Goal: Task Accomplishment & Management: Use online tool/utility

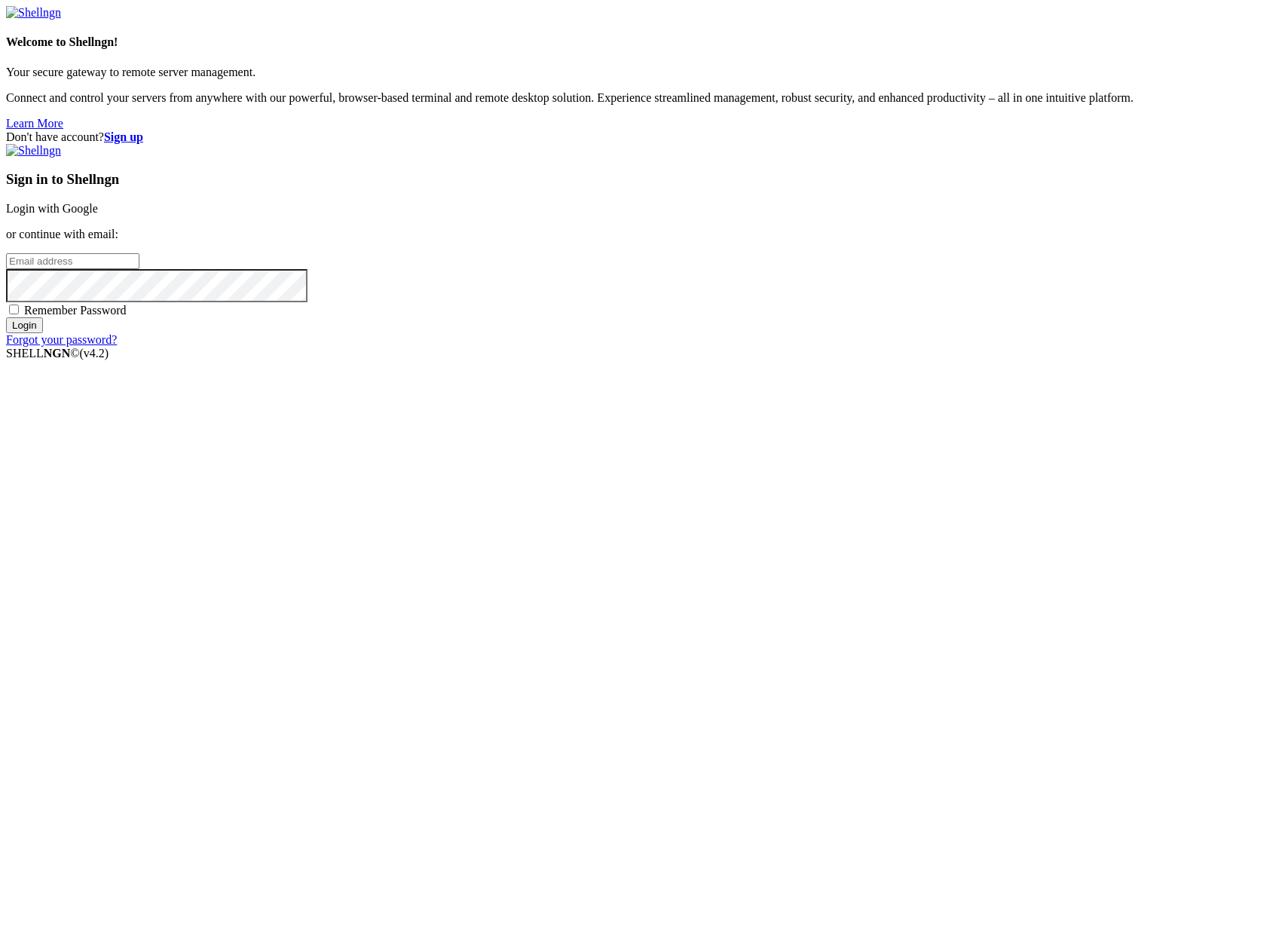
click at [139, 269] on input "email" at bounding box center [73, 261] width 133 height 16
type input "[PERSON_NAME][EMAIL_ADDRESS][DOMAIN_NAME]"
click at [6, 317] on input "Login" at bounding box center [25, 325] width 37 height 16
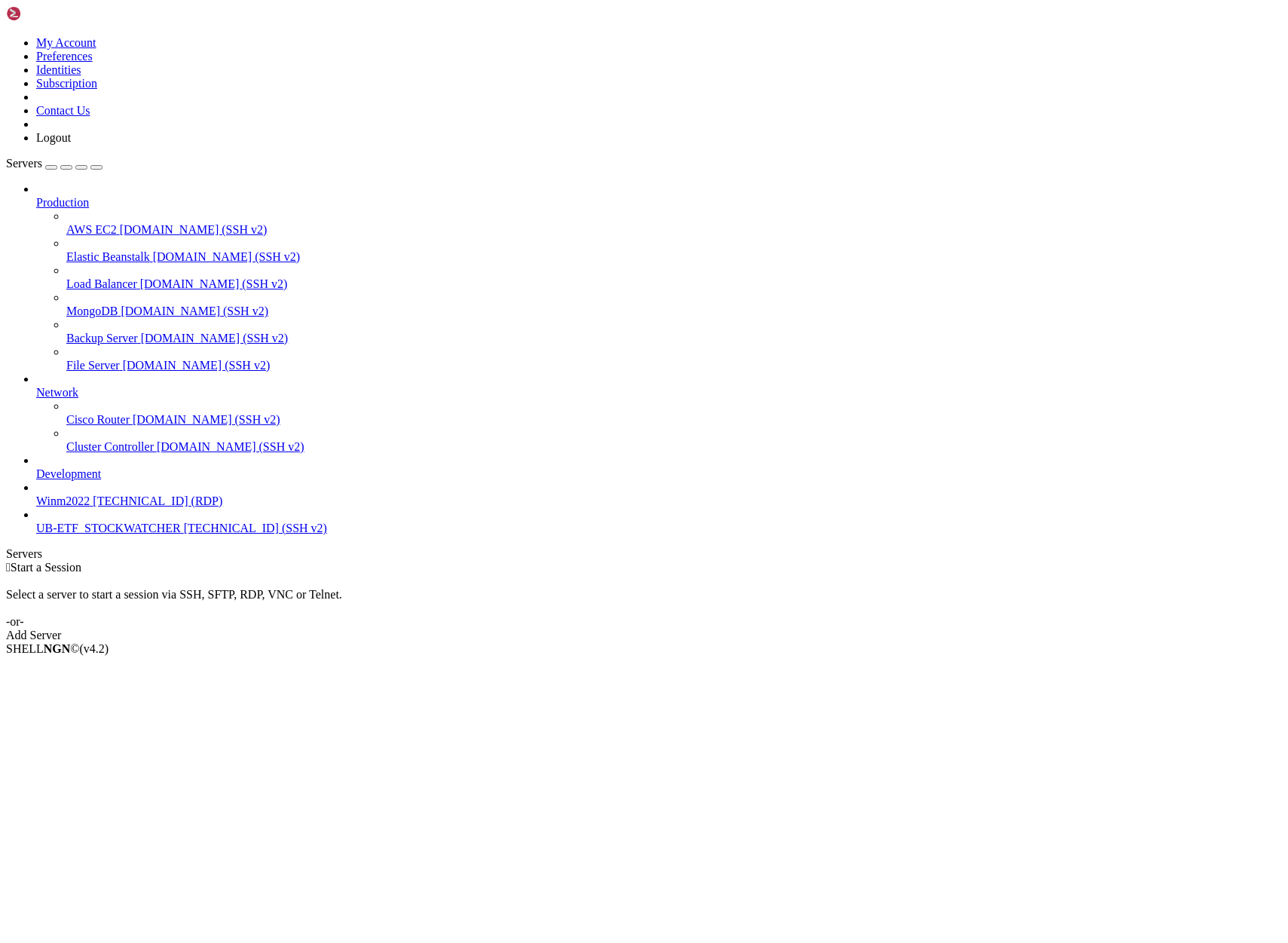
click at [74, 535] on span "UB-ETF_STOCKWATCHER" at bounding box center [108, 528] width 145 height 13
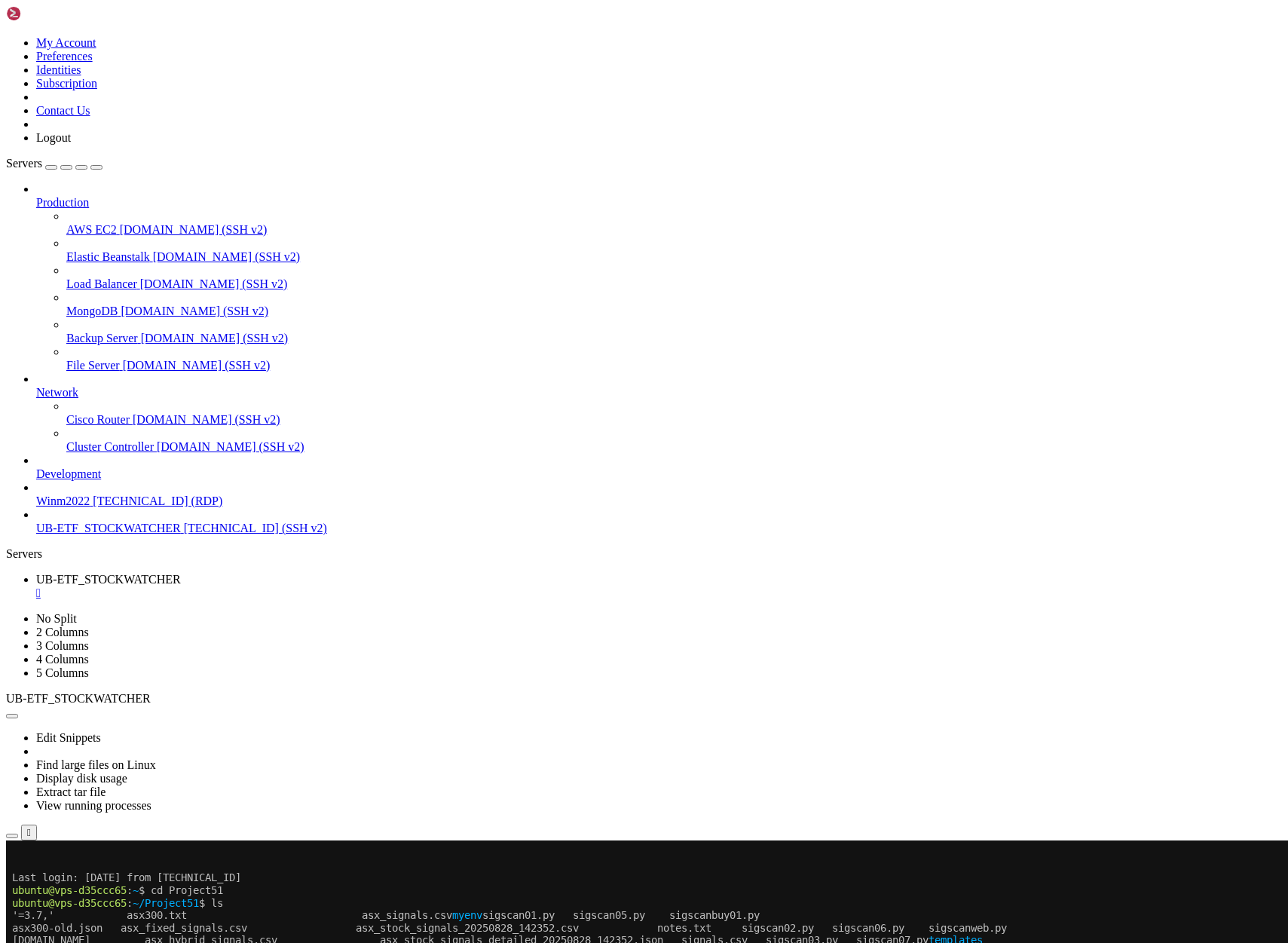
scroll to position [325, 0]
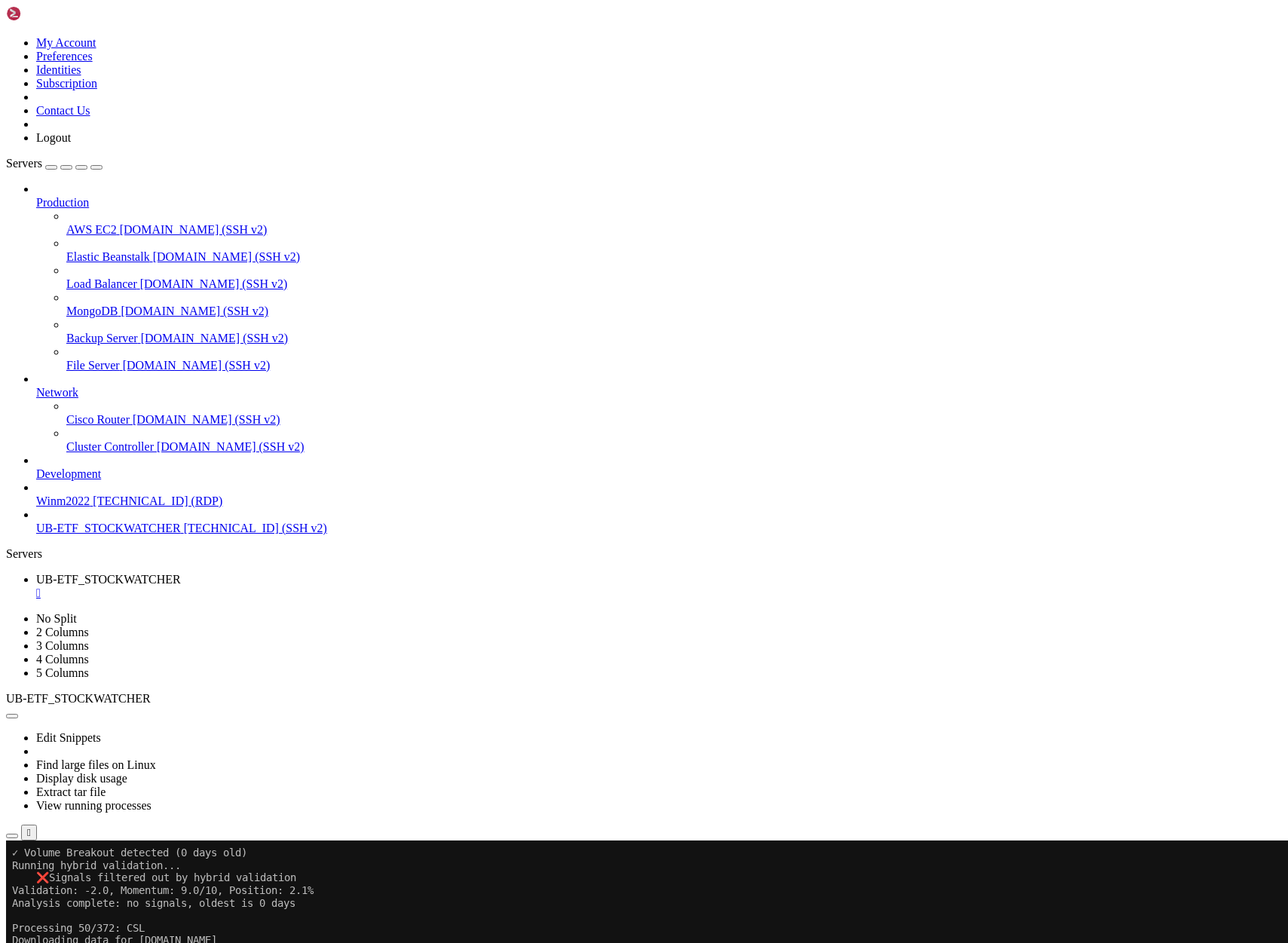
scroll to position [5796, 0]
click at [12, 836] on icon "button" at bounding box center [12, 836] width 0 height 0
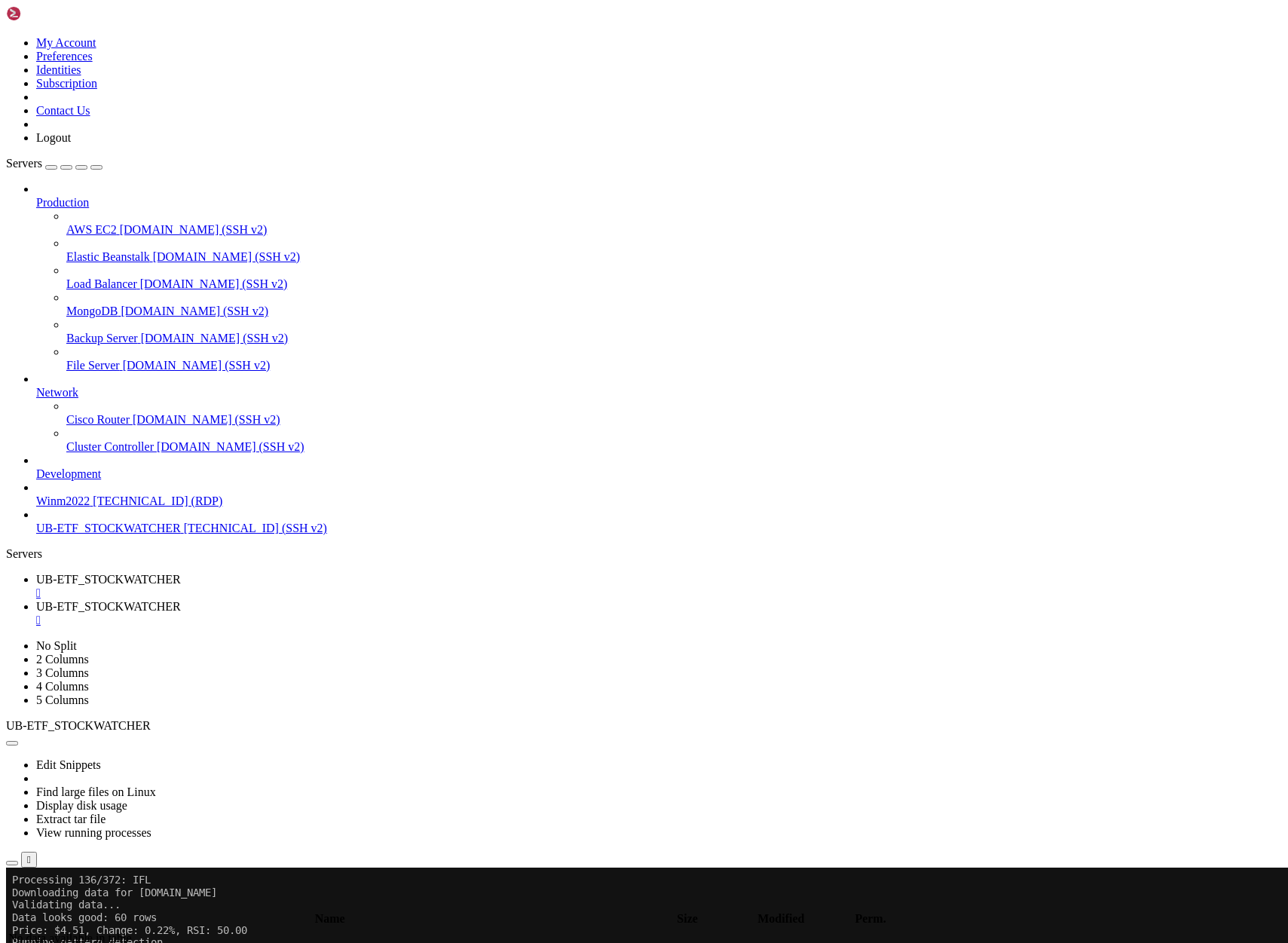
click at [180, 573] on span "UB-ETF_STOCKWATCHER" at bounding box center [108, 579] width 145 height 13
drag, startPoint x: 13, startPoint y: 945, endPoint x: 344, endPoint y: 1087, distance: 360.2
click at [180, 600] on span "UB-ETF_STOCKWATCHER" at bounding box center [108, 606] width 145 height 13
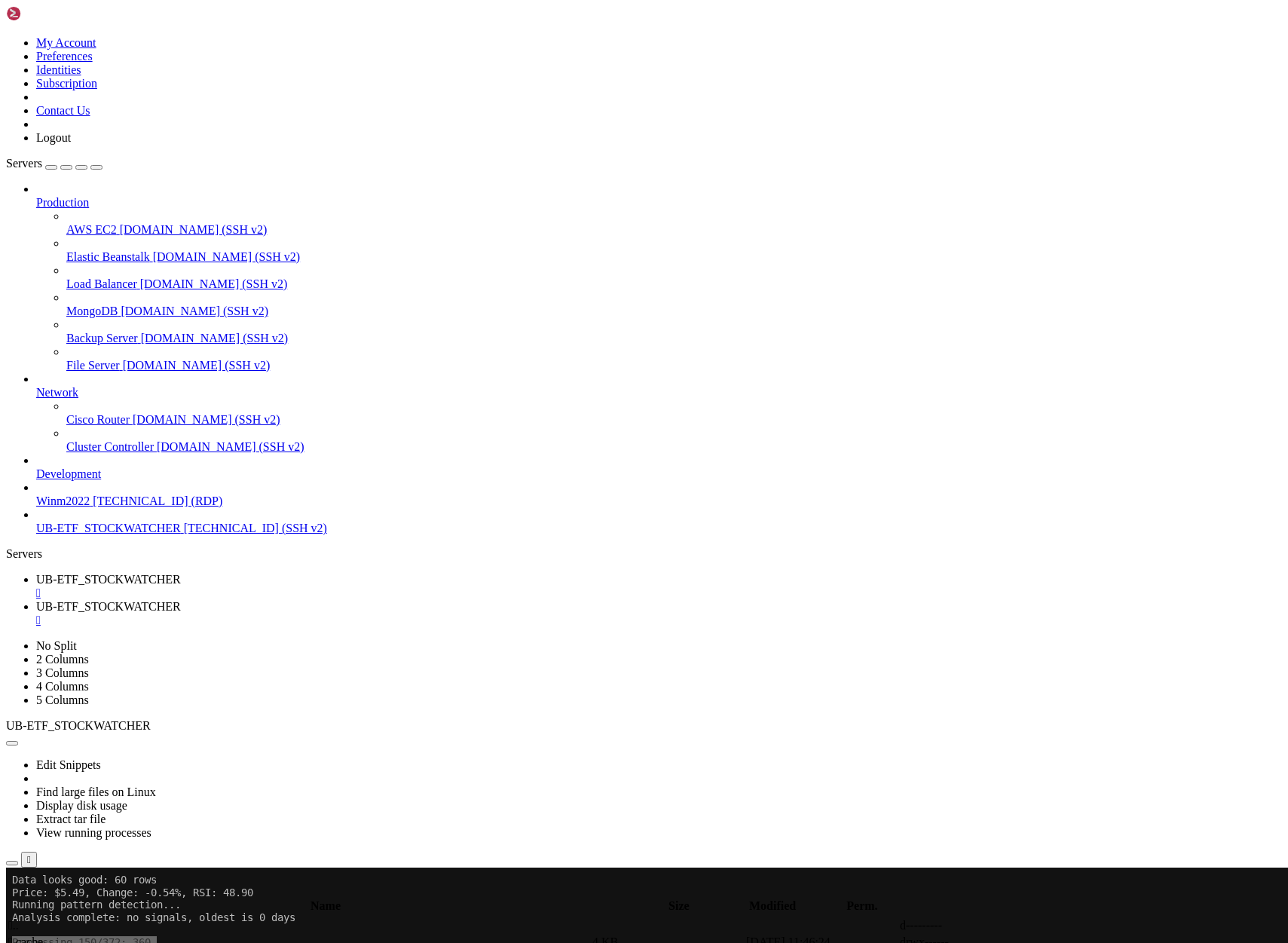
scroll to position [0, 0]
type input "/home/ubuntu/Project51"
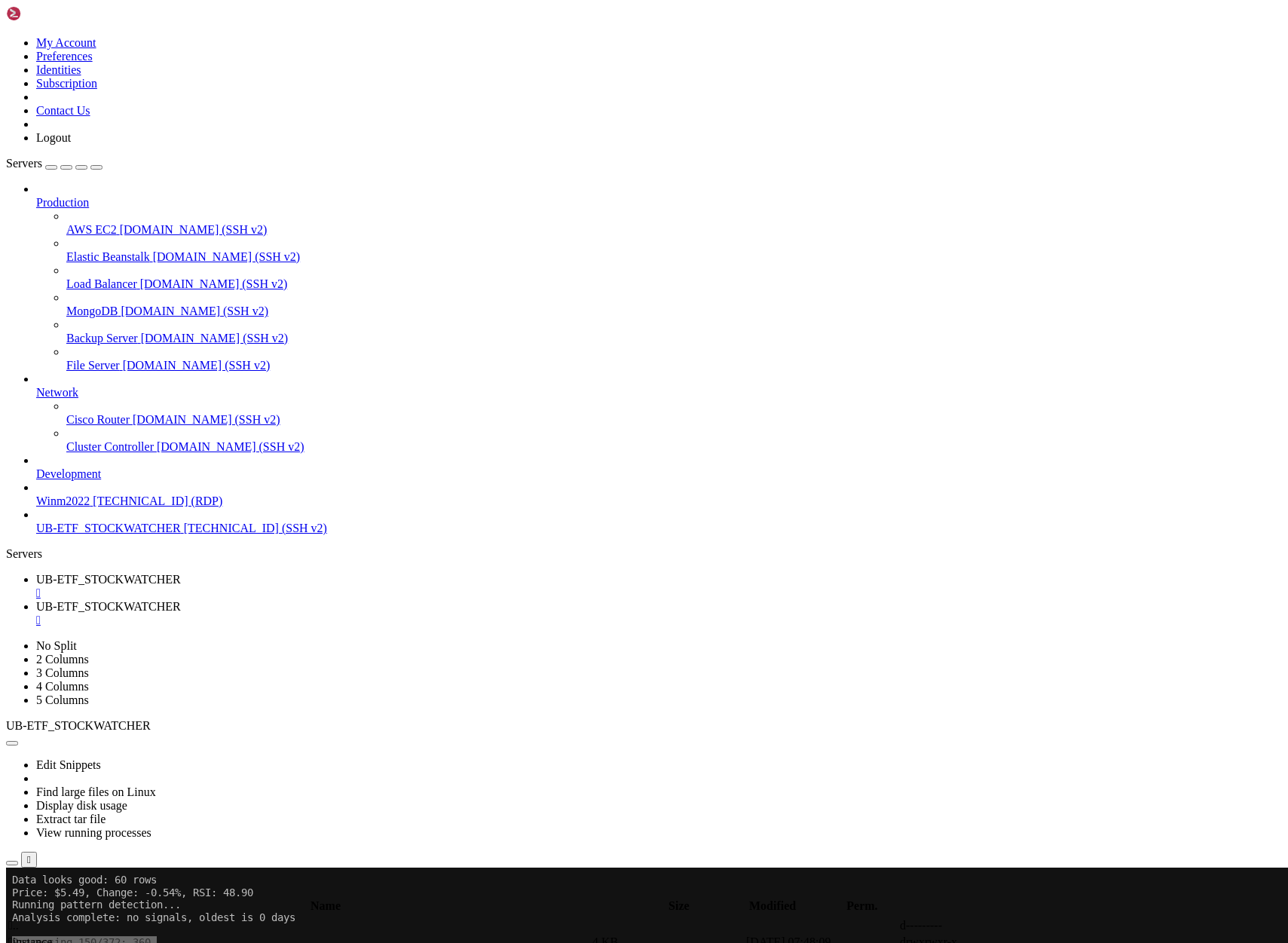
click at [180, 573] on span "UB-ETF_STOCKWATCHER" at bounding box center [108, 579] width 145 height 13
drag, startPoint x: 126, startPoint y: 1693, endPoint x: 27, endPoint y: 1642, distance: 111.4
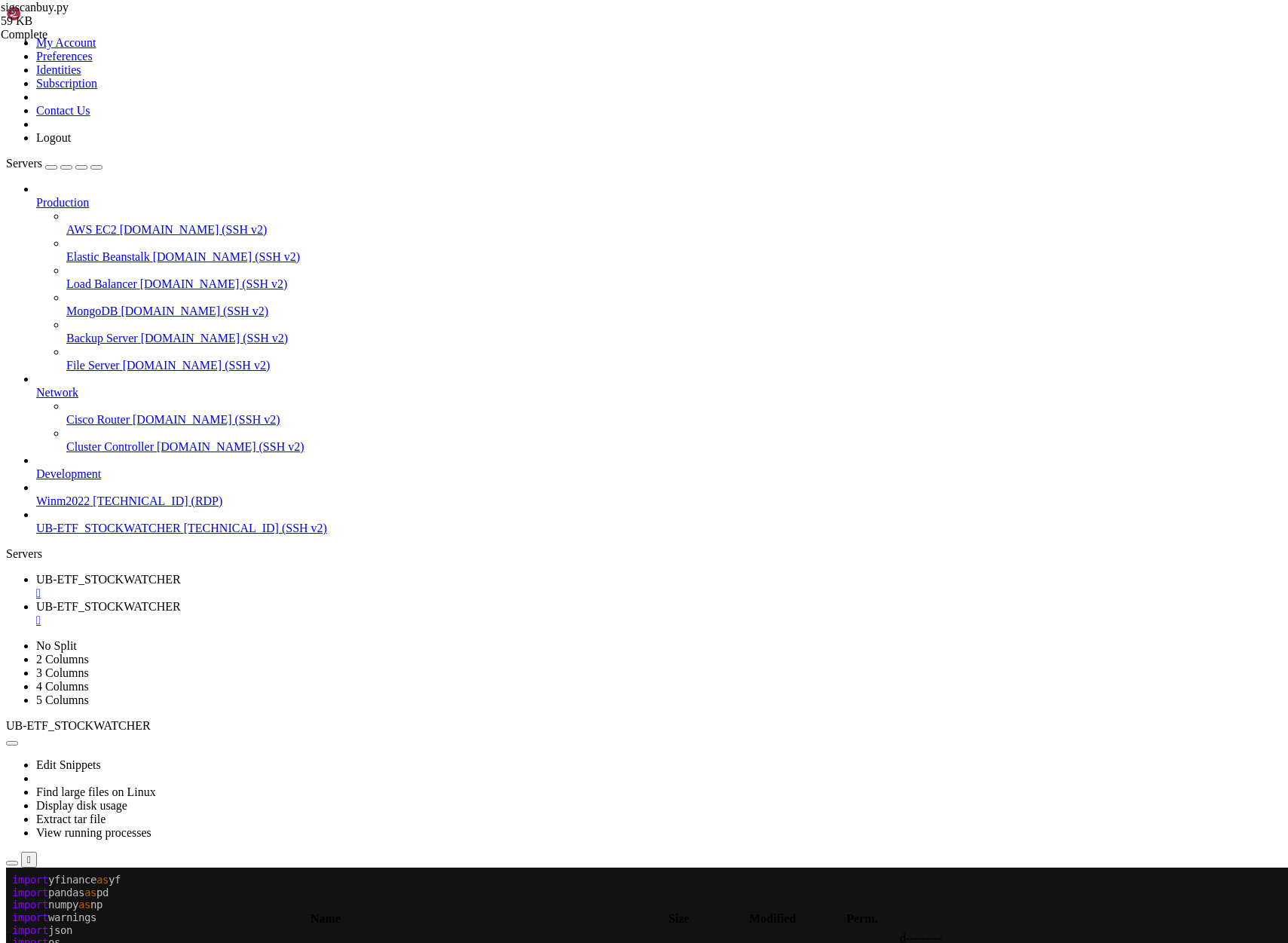
scroll to position [37218, 0]
click at [76, 942] on x-row at bounding box center [555, 955] width 1085 height 13
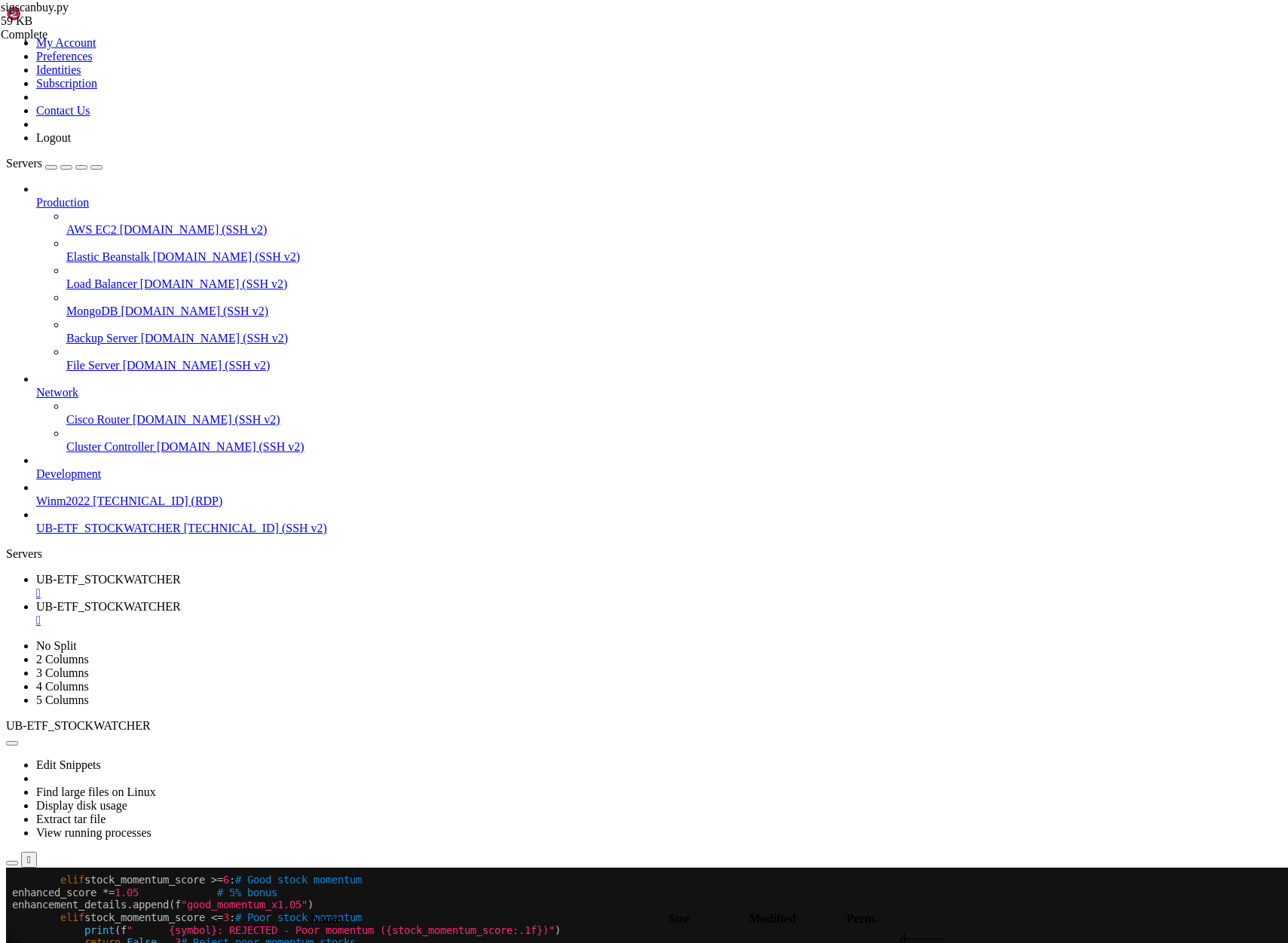
scroll to position [52761, 0]
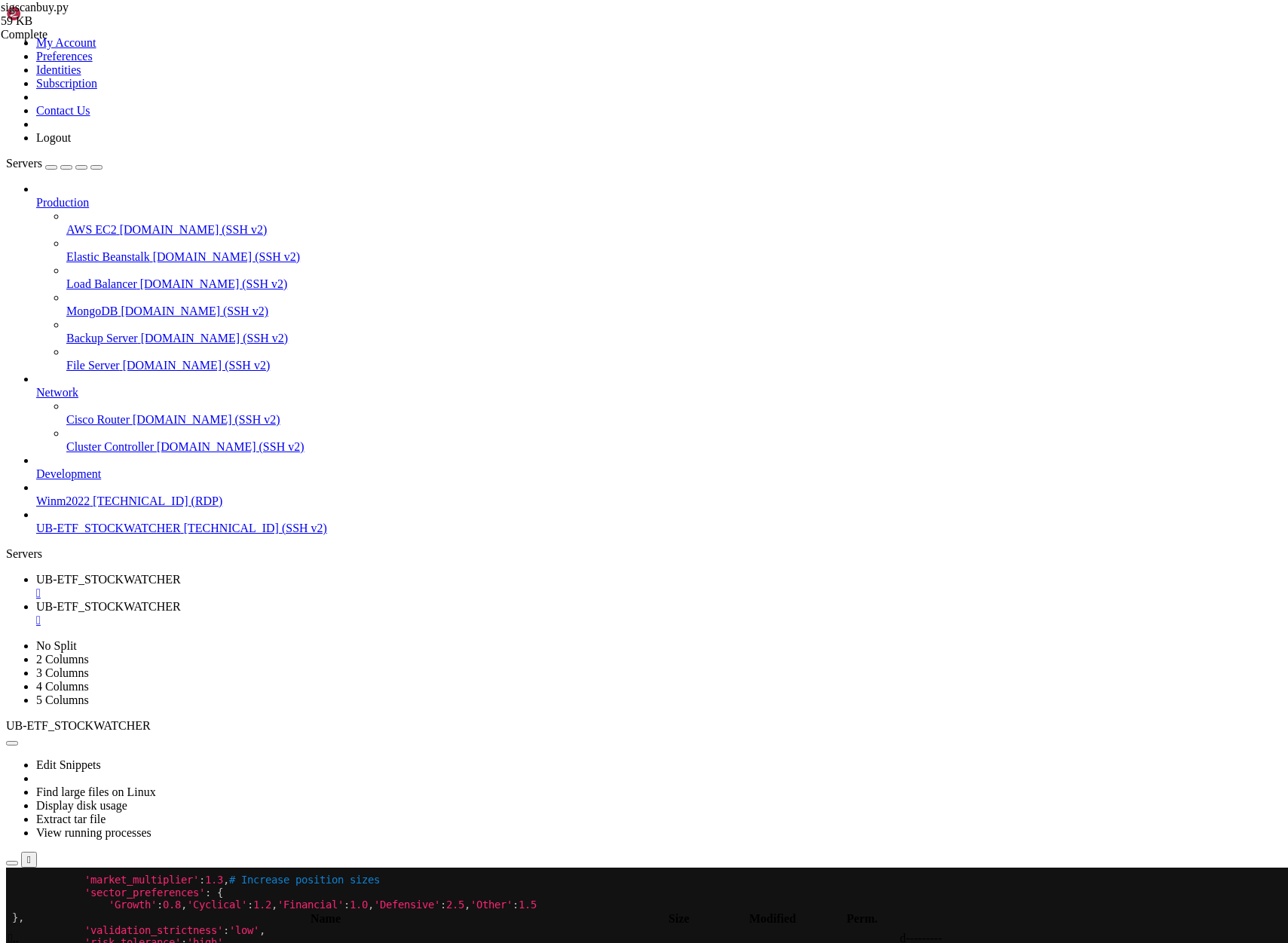
scroll to position [52825, 0]
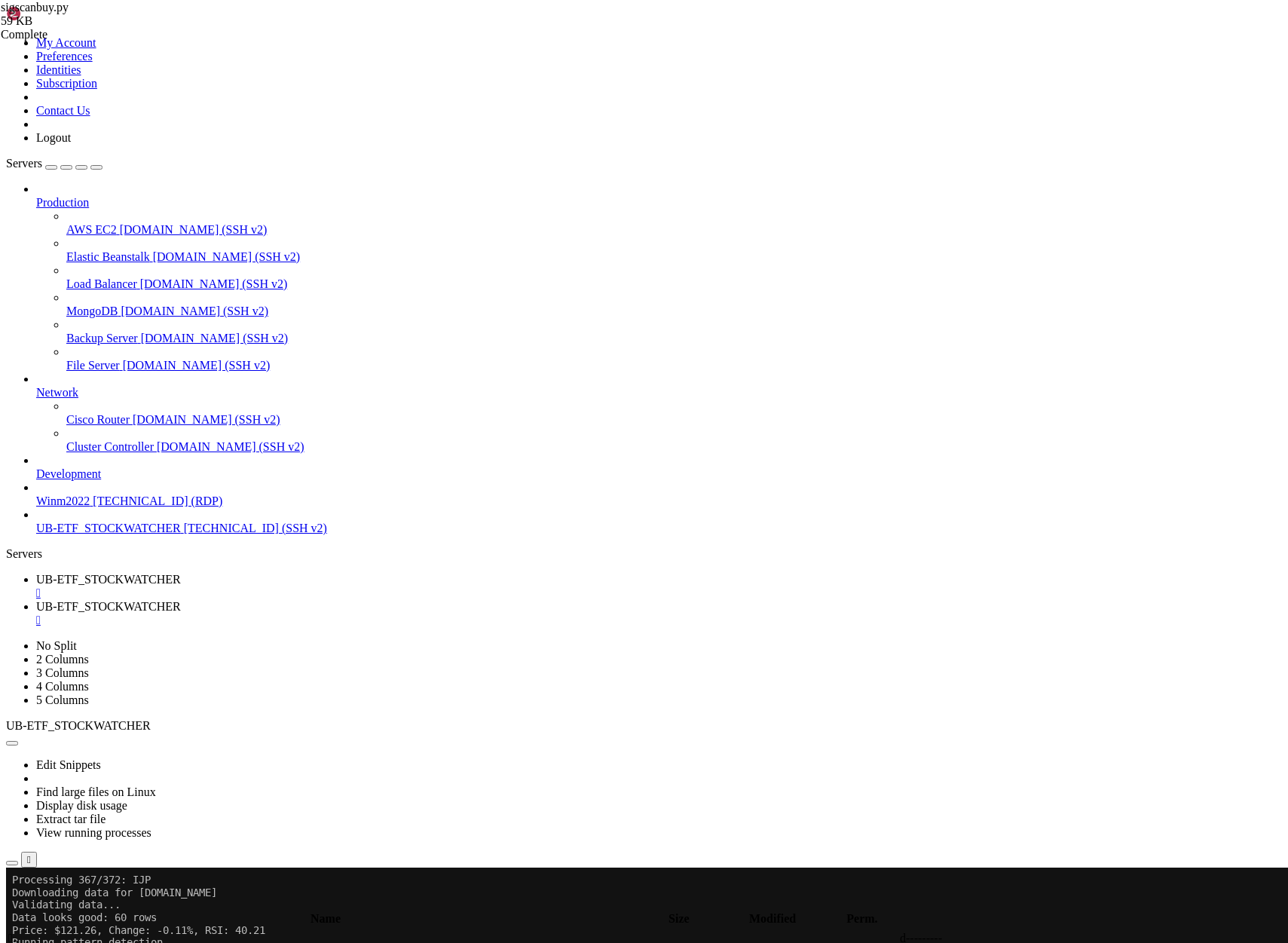
scroll to position [92624, 0]
drag, startPoint x: 282, startPoint y: 1208, endPoint x: 18, endPoint y: 1209, distance: 264.0
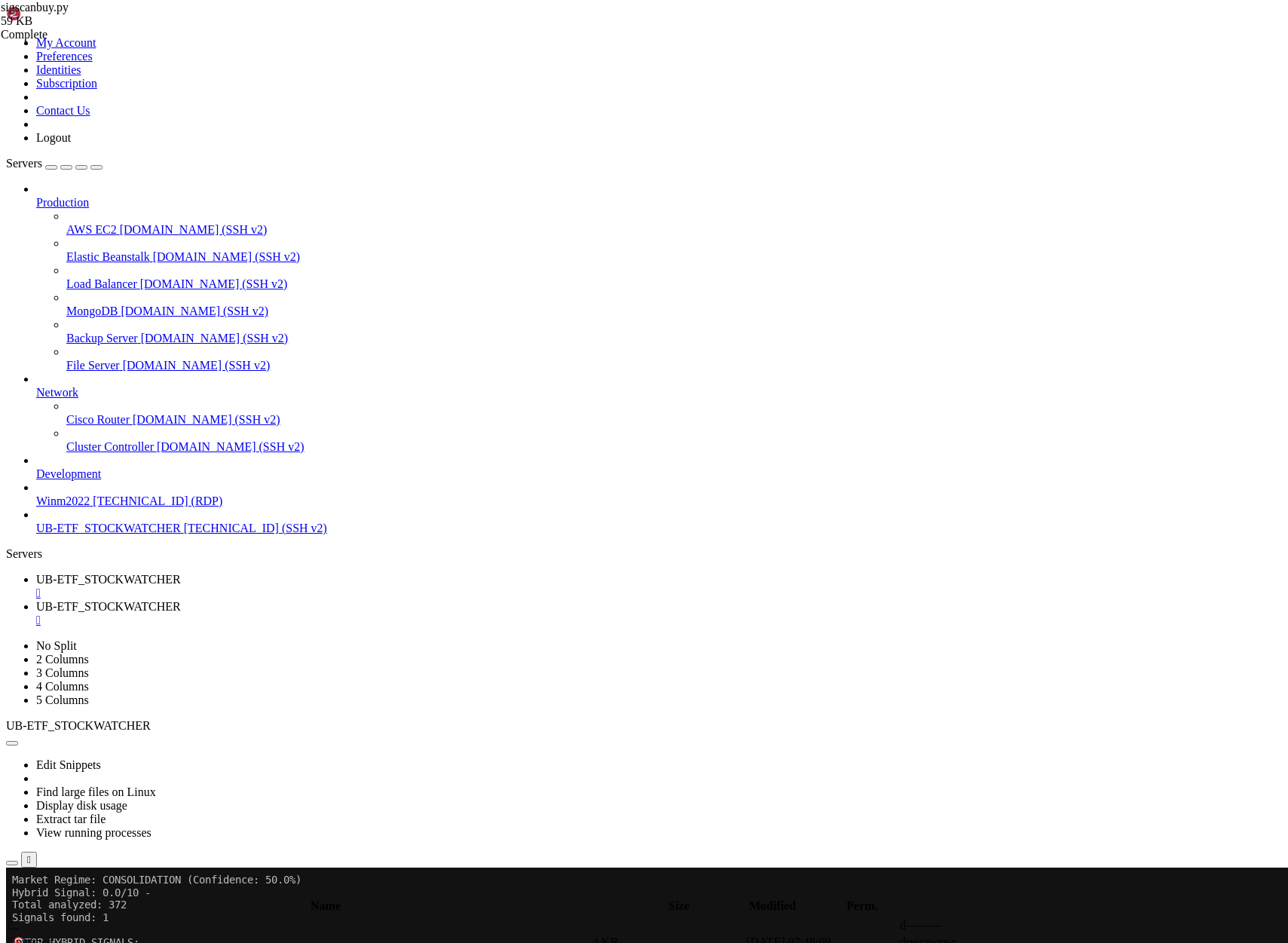
drag, startPoint x: 14, startPoint y: 1096, endPoint x: 161, endPoint y: 1233, distance: 200.9
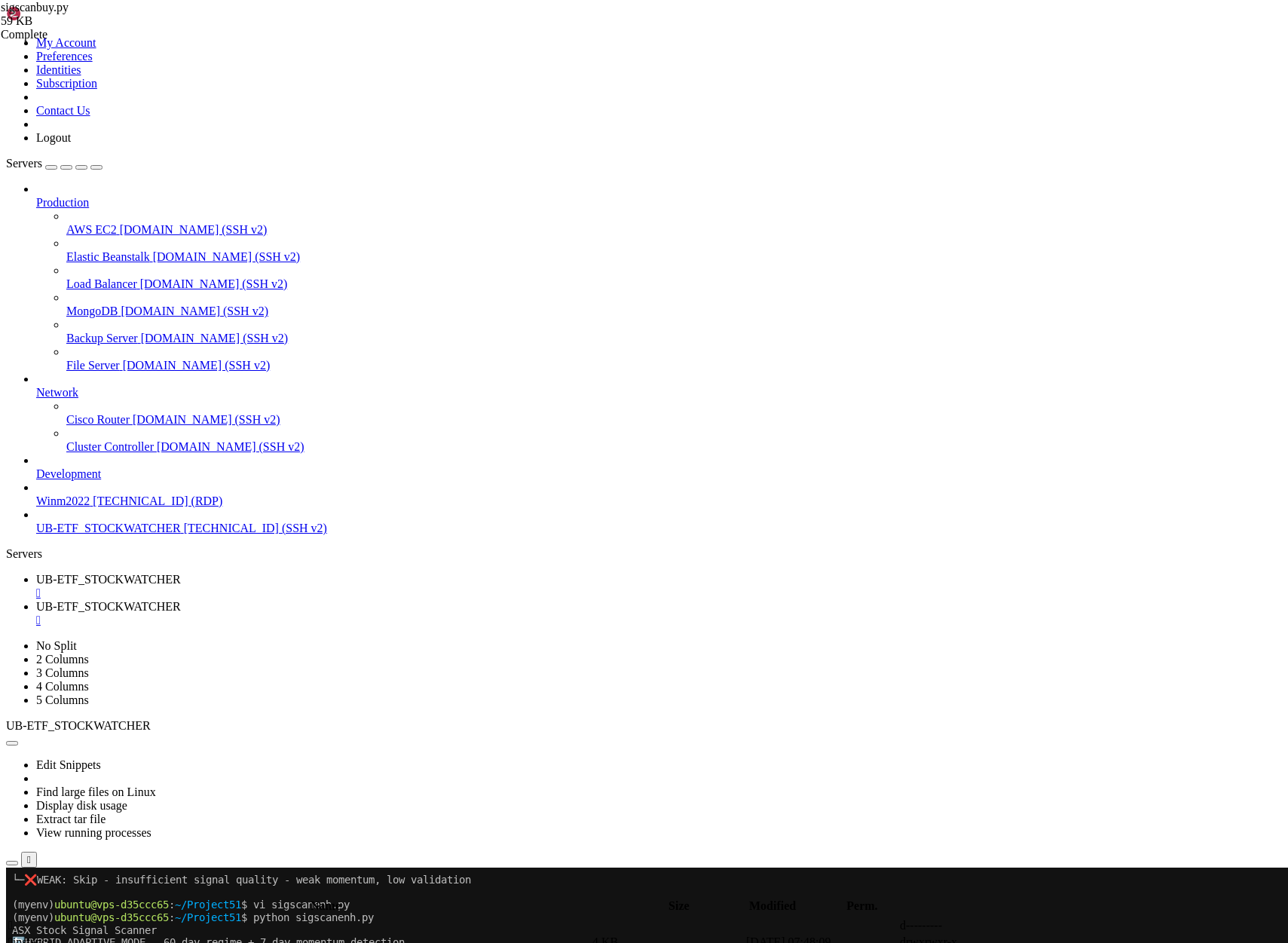
drag, startPoint x: 309, startPoint y: 1083, endPoint x: 96, endPoint y: 1053, distance: 215.1
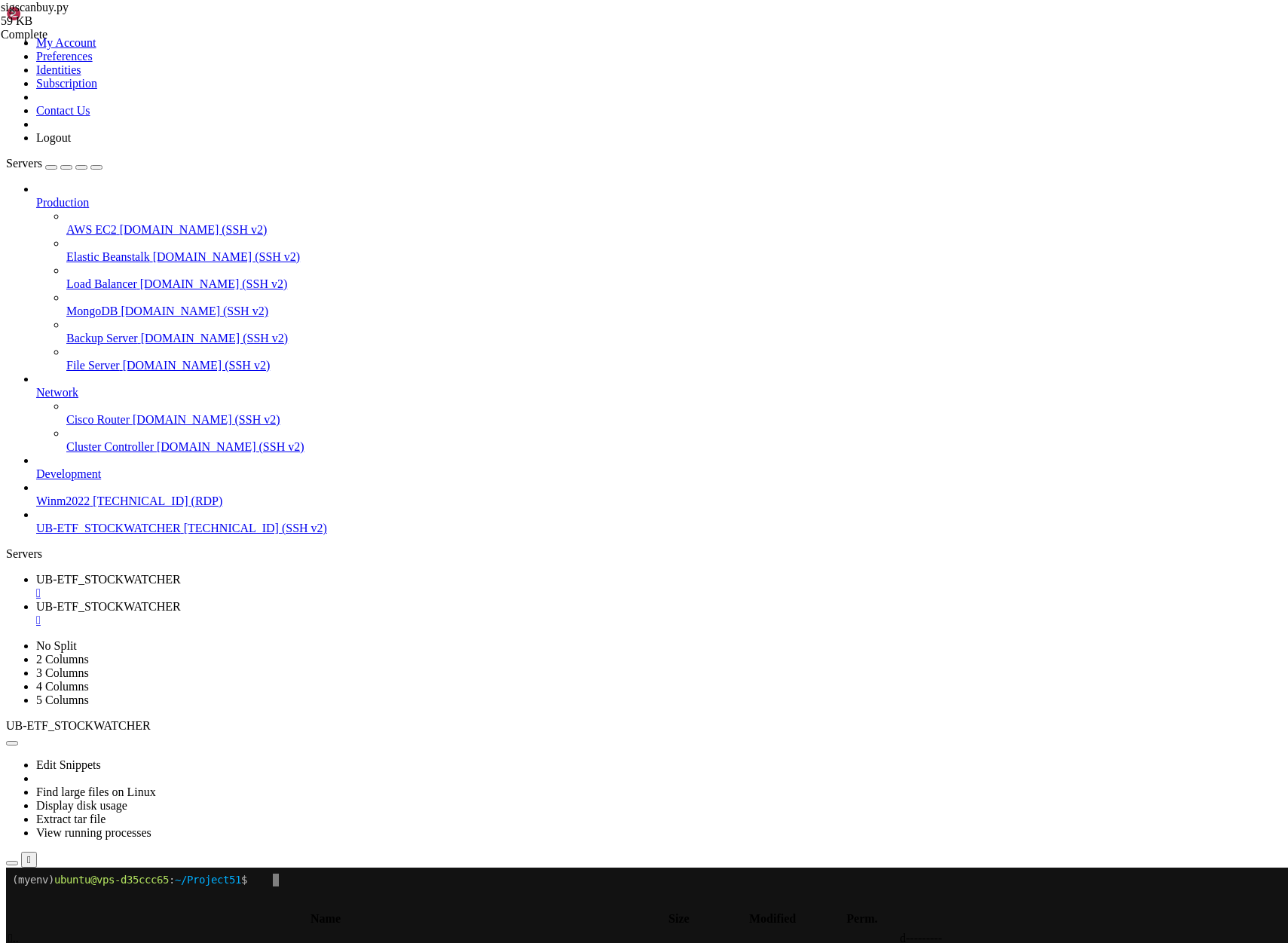
scroll to position [0, 0]
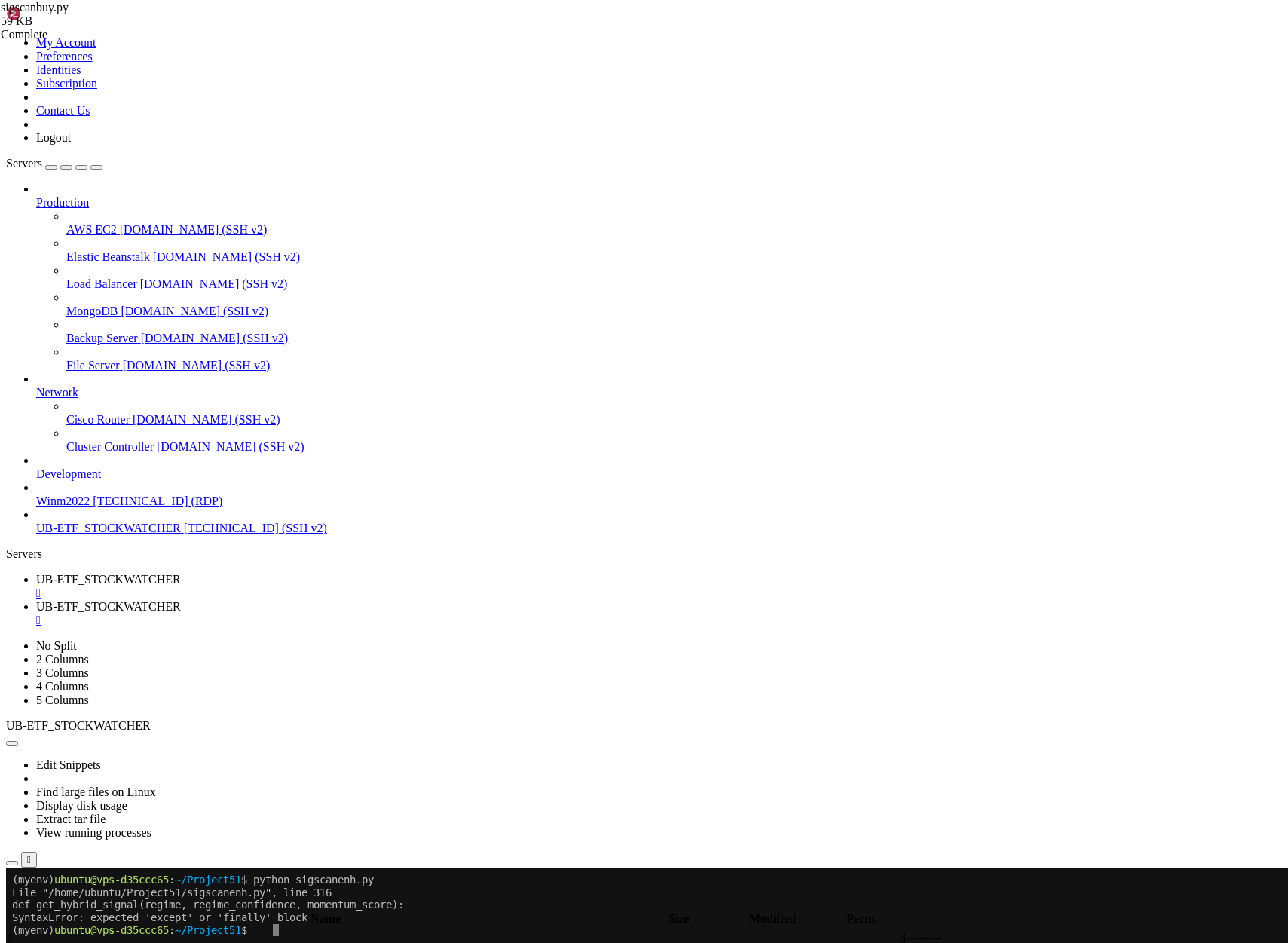
click at [422, 934] on x-row "(myenv) ubuntu@vps-d35ccc65 : ~/Project51 $" at bounding box center [555, 930] width 1085 height 13
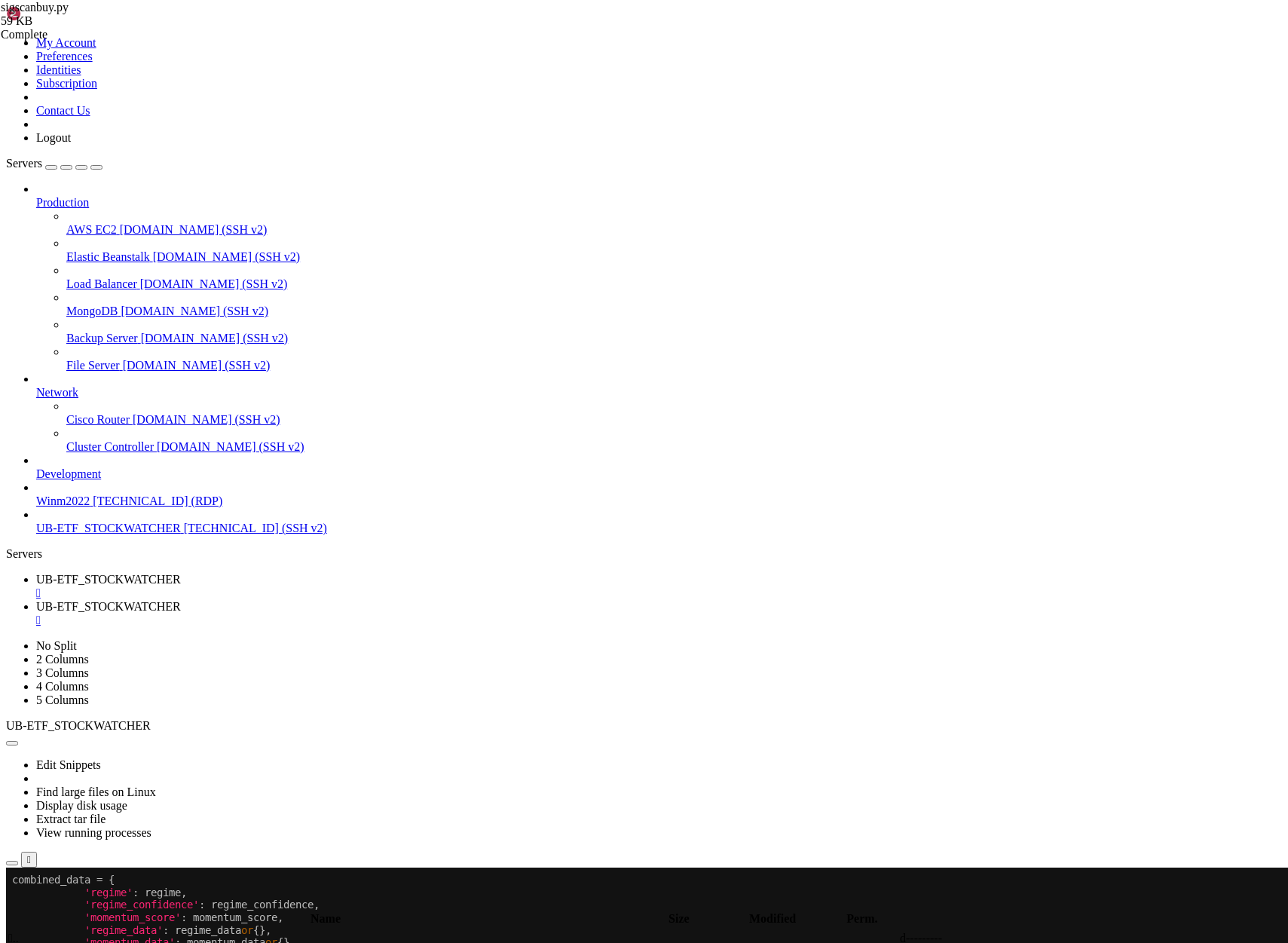
scroll to position [13, 0]
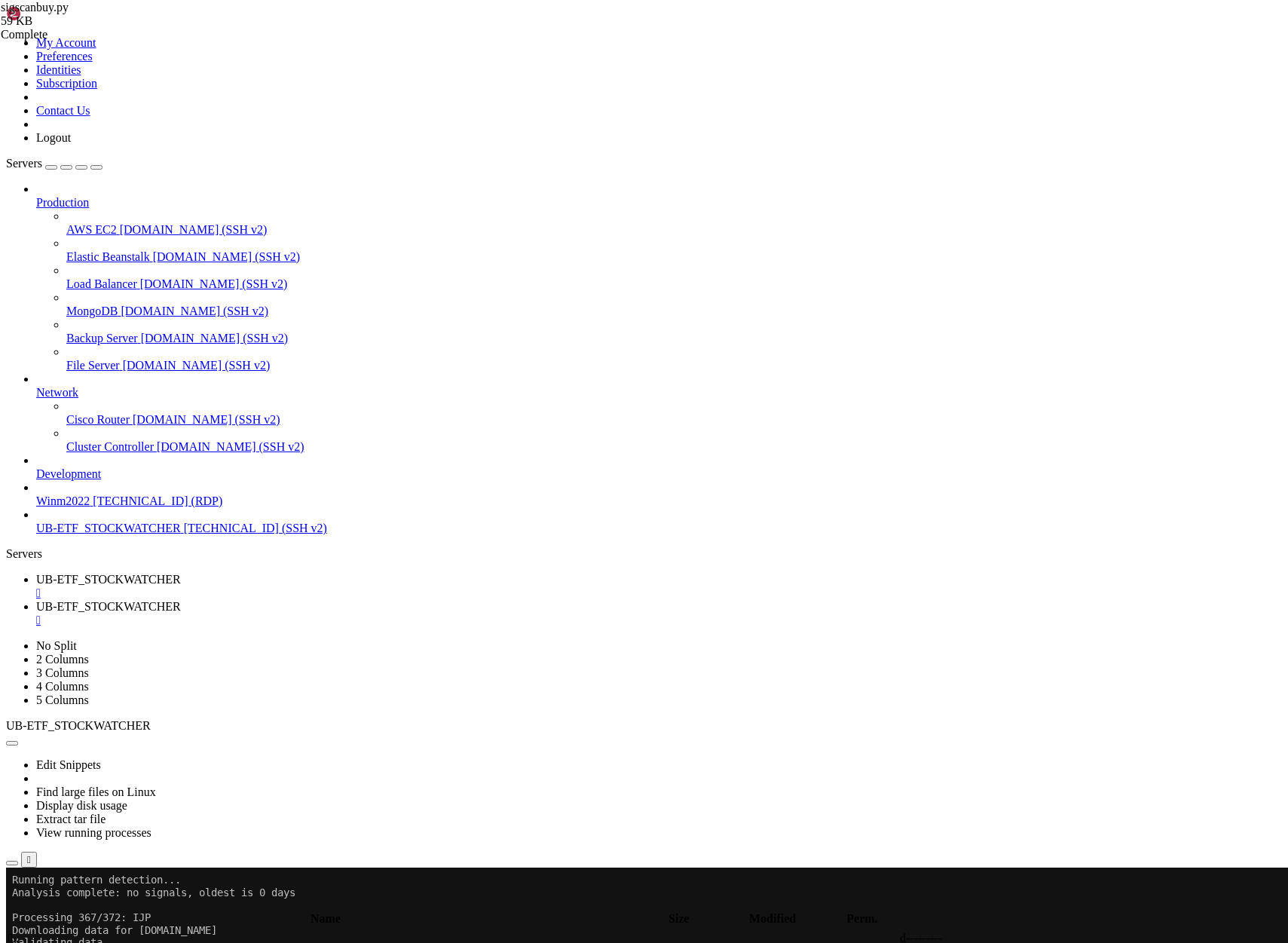
scroll to position [41617, 0]
drag, startPoint x: 352, startPoint y: 1449, endPoint x: 13, endPoint y: 1257, distance: 389.6
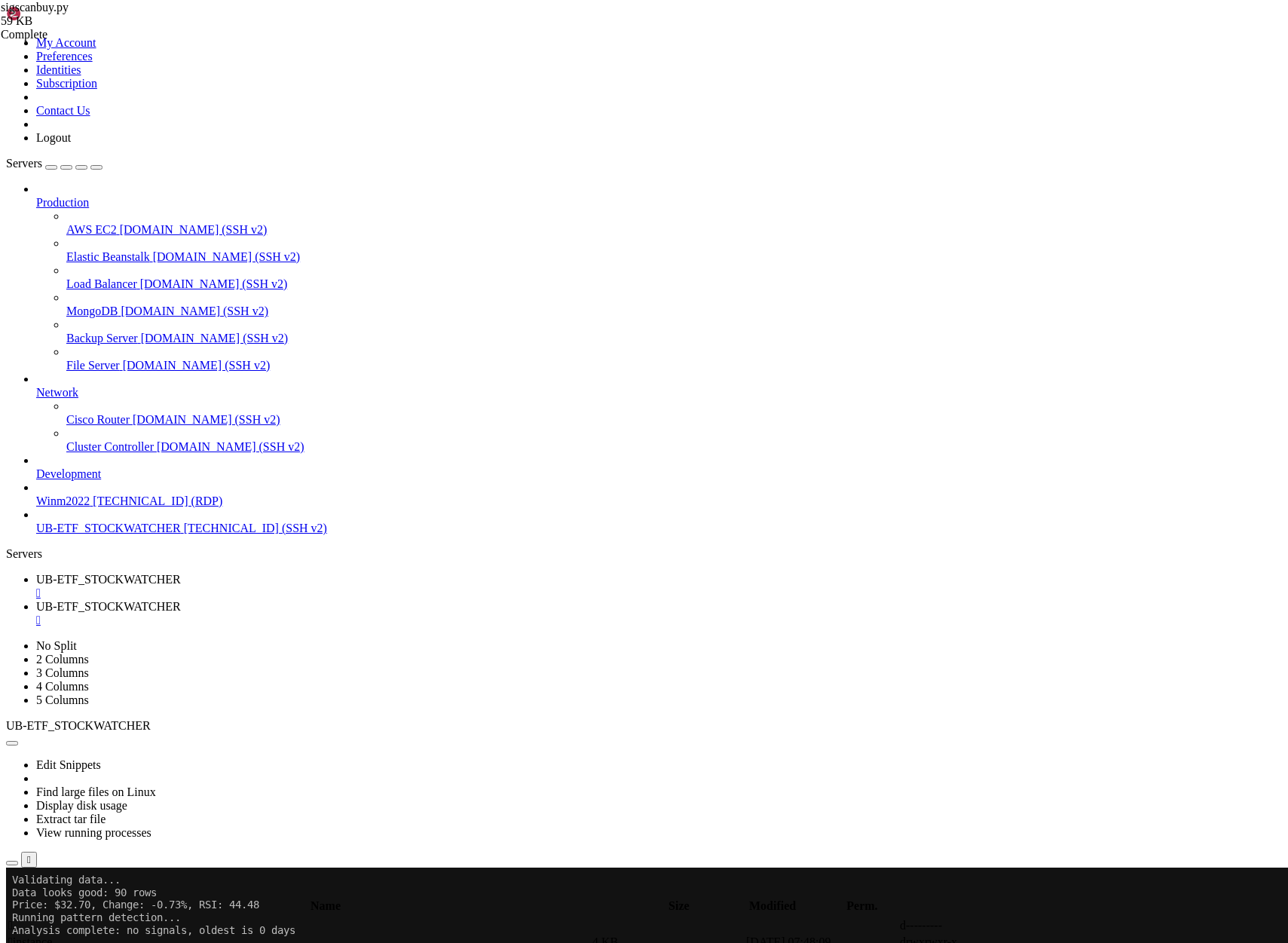
scroll to position [89390, 0]
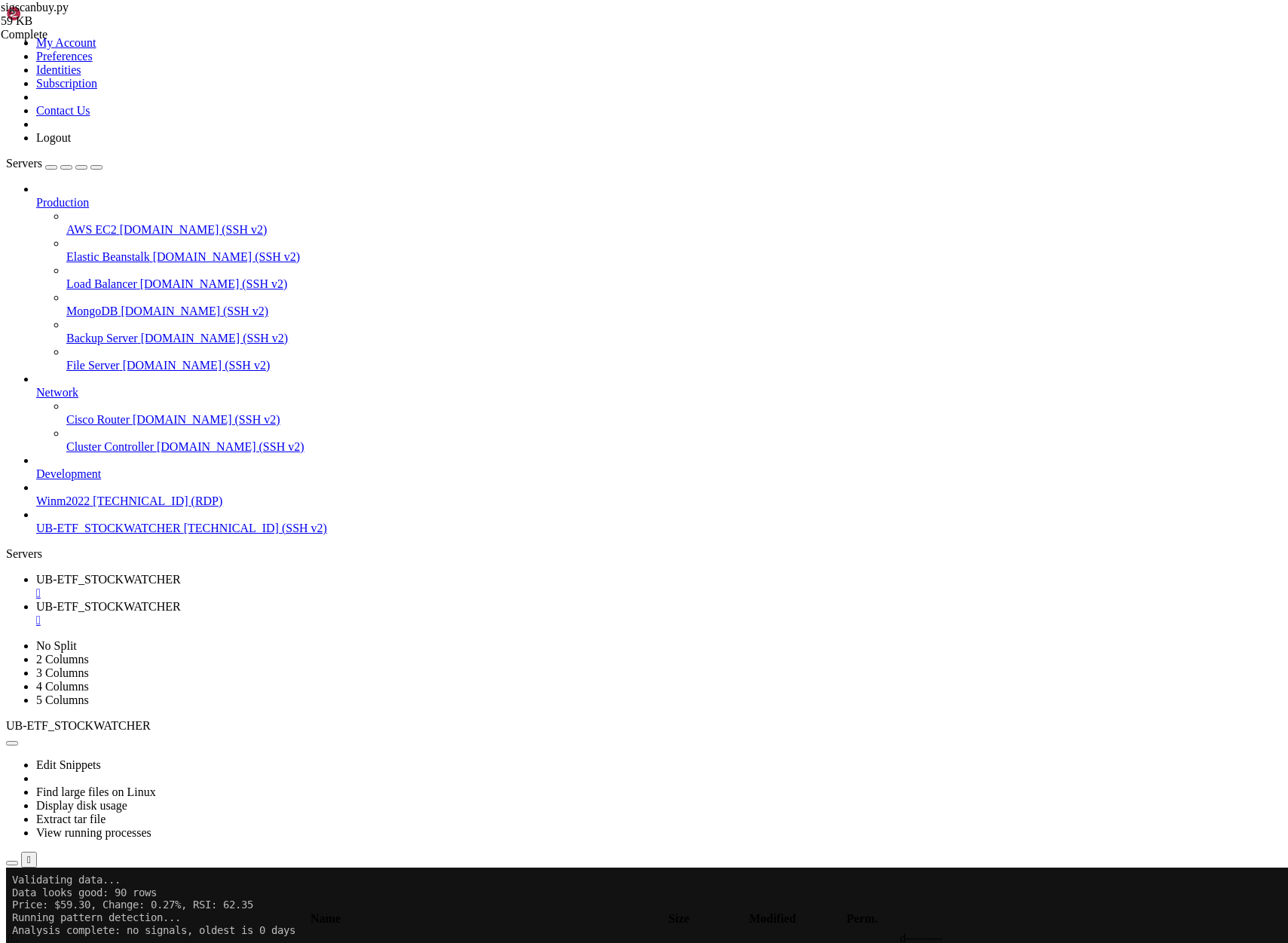
drag, startPoint x: 545, startPoint y: 1495, endPoint x: 13, endPoint y: 1381, distance: 544.1
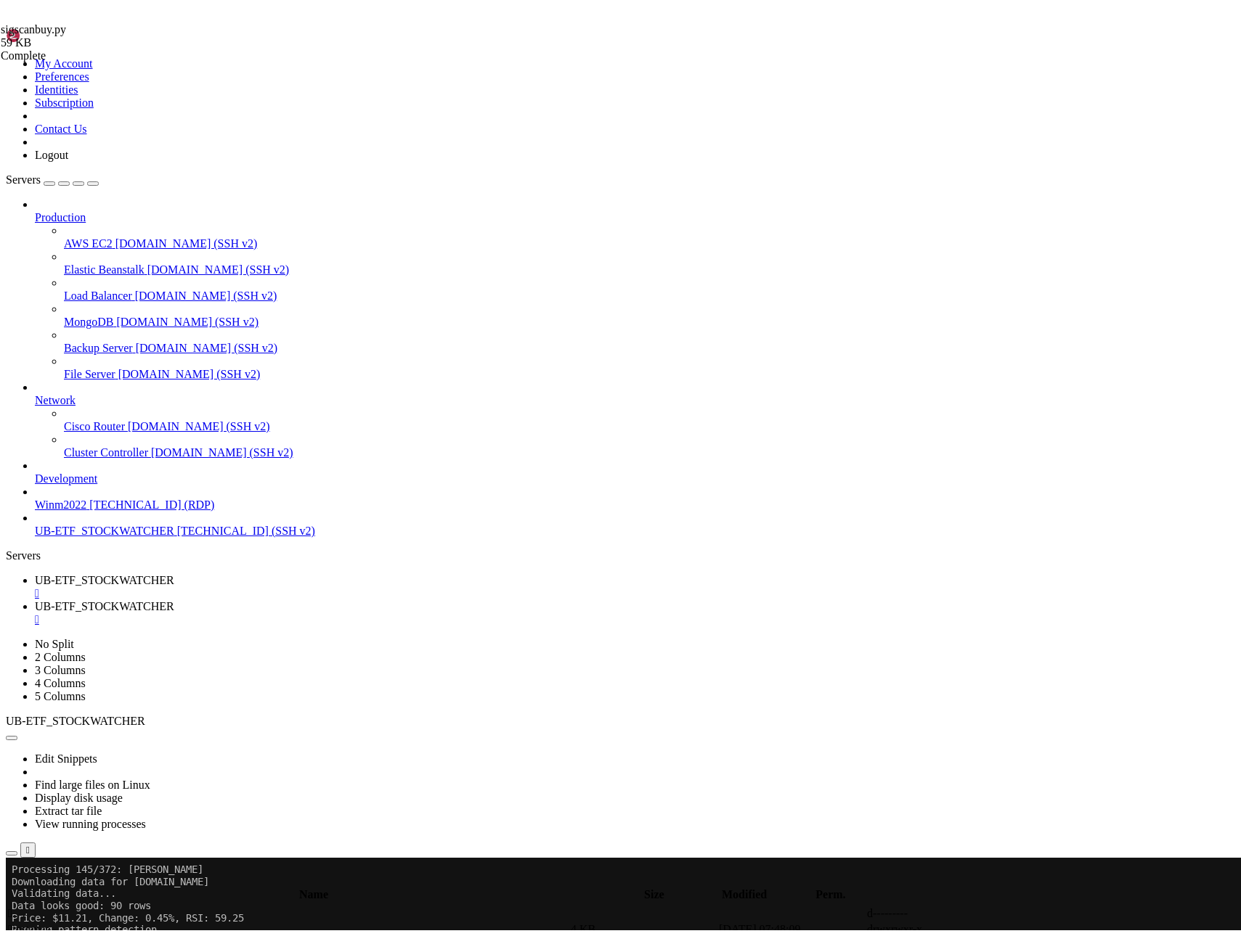
scroll to position [16012, 0]
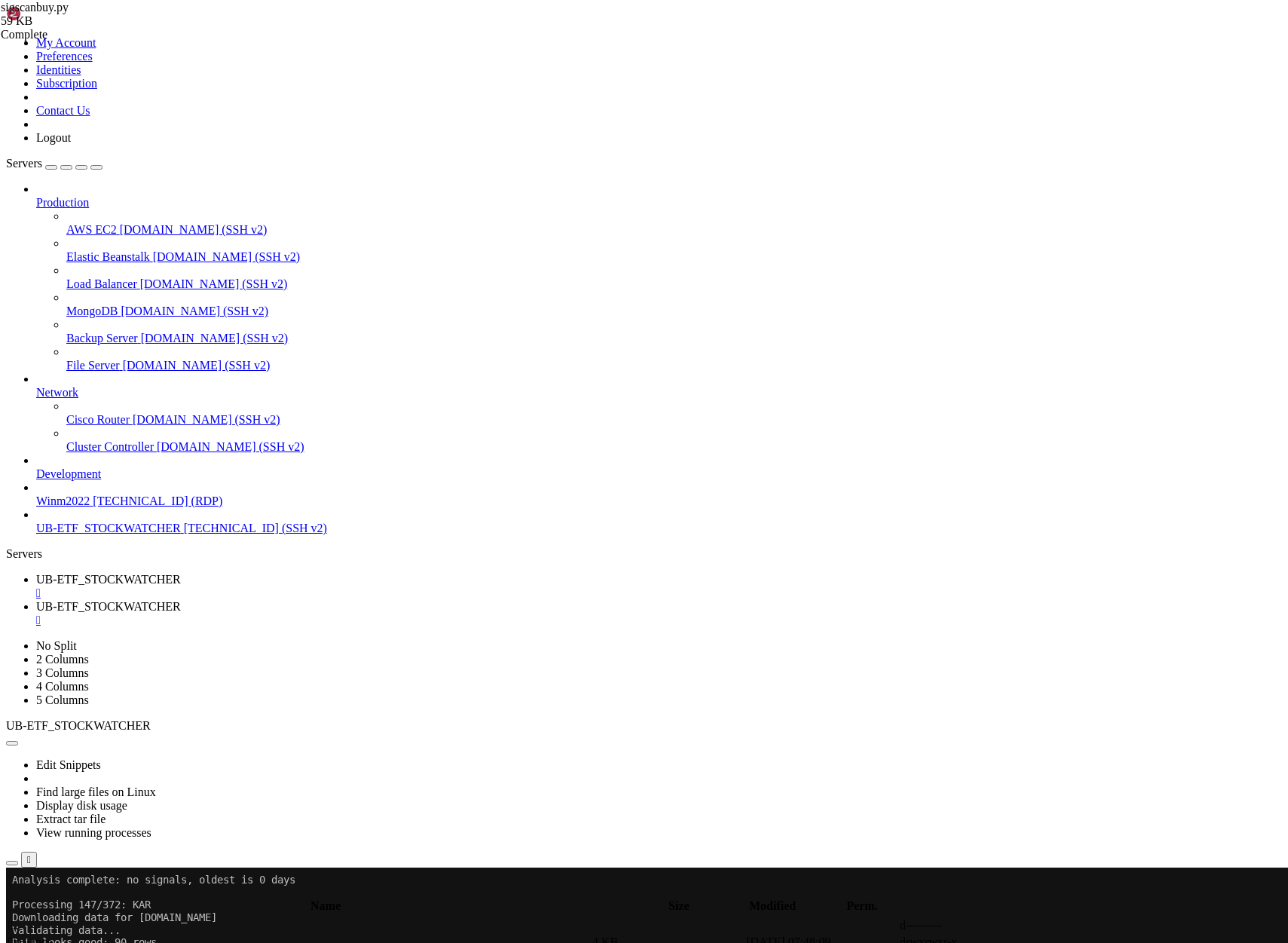
drag, startPoint x: 352, startPoint y: 1422, endPoint x: 11, endPoint y: 1204, distance: 404.7
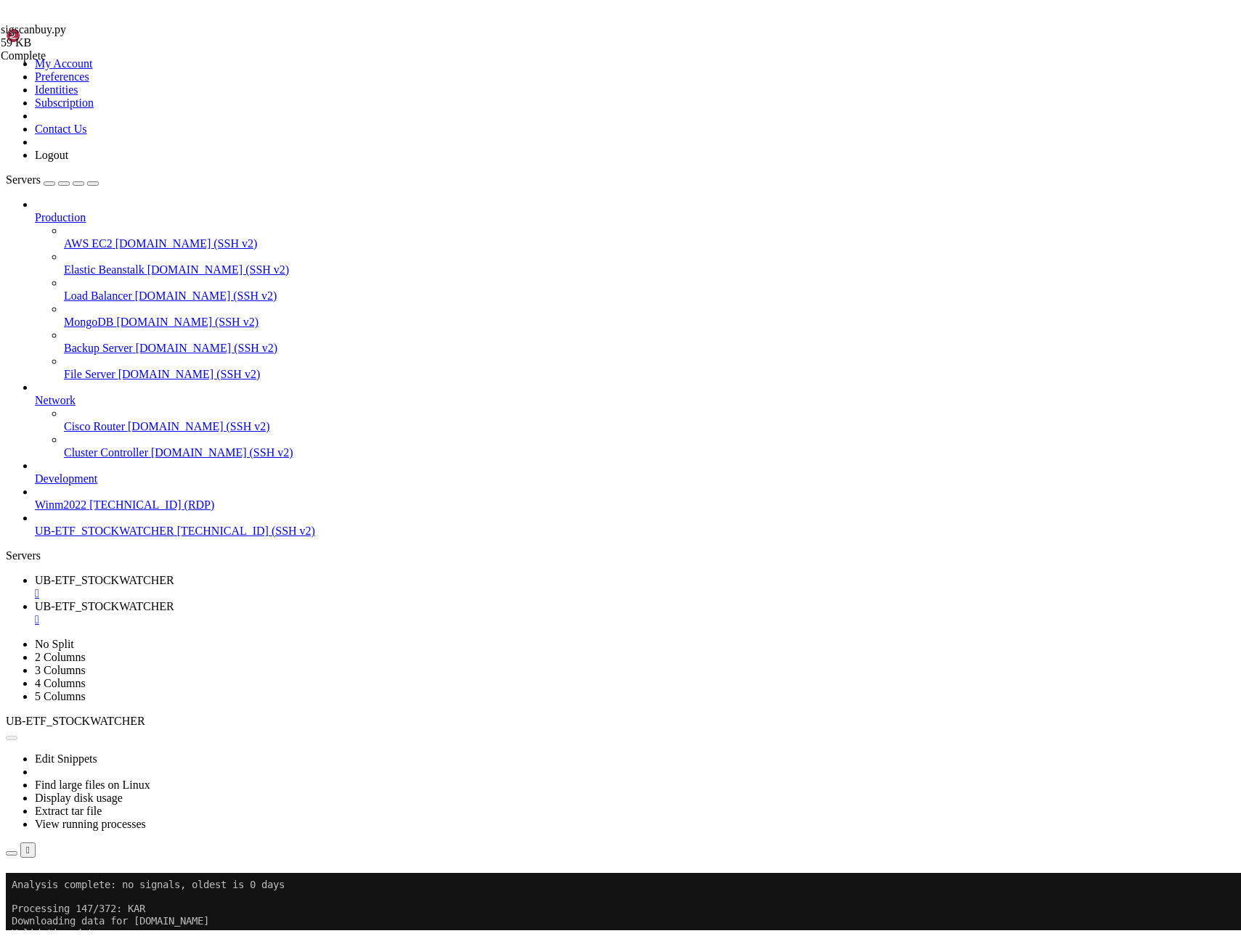
scroll to position [75, 0]
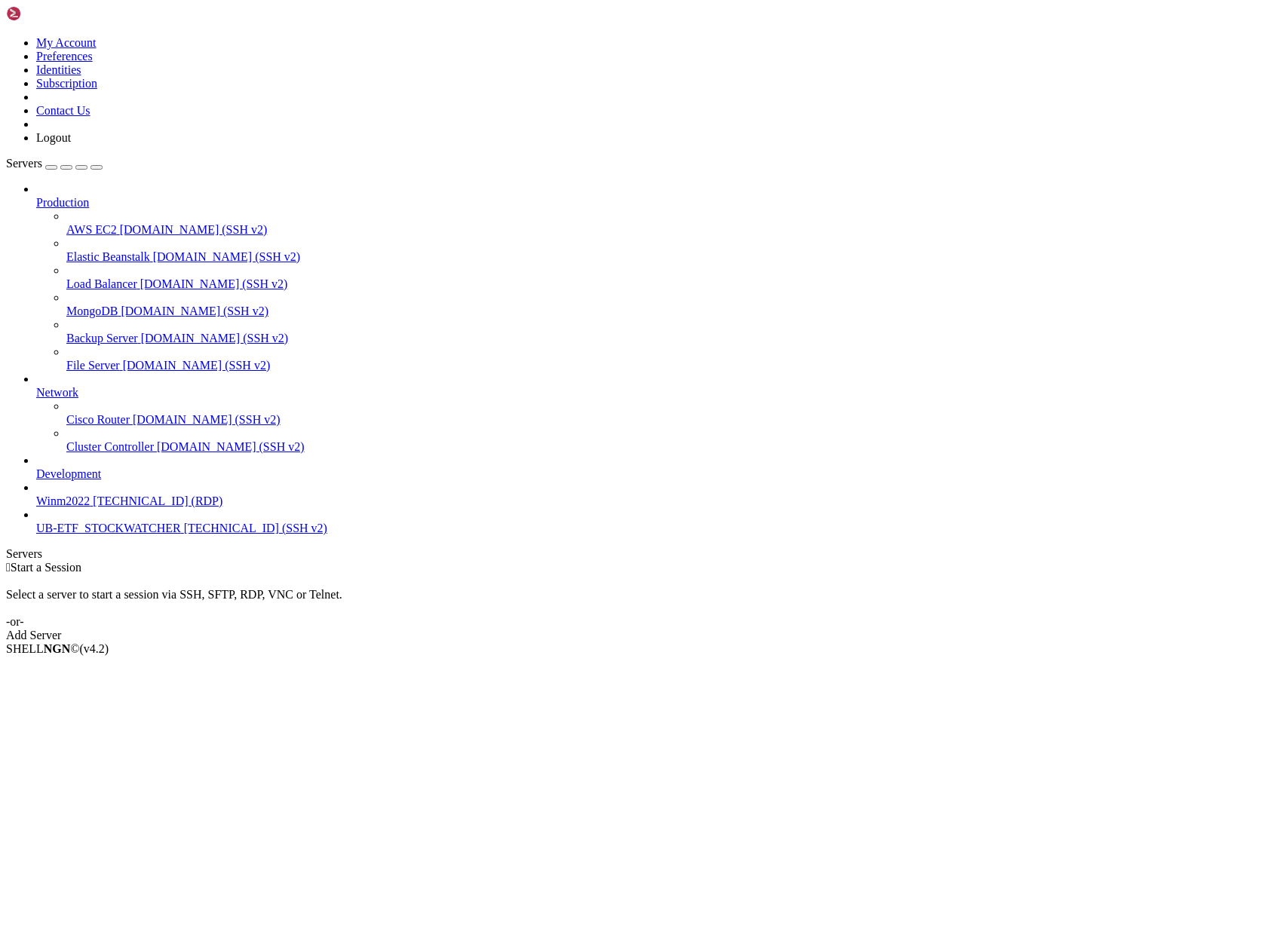
click at [184, 535] on span "[TECHNICAL_ID] (SSH v2)" at bounding box center [255, 528] width 143 height 13
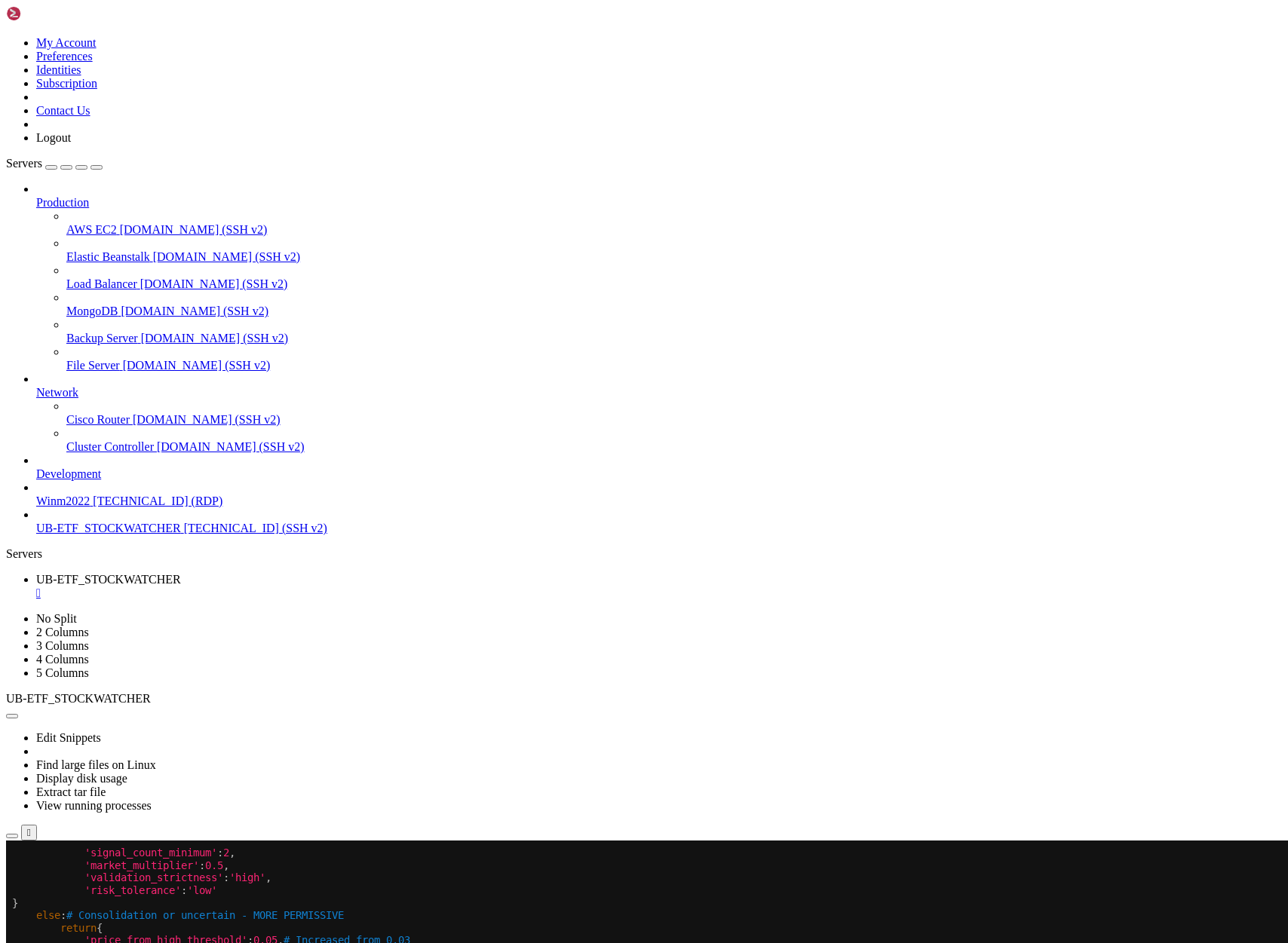
scroll to position [41856, 0]
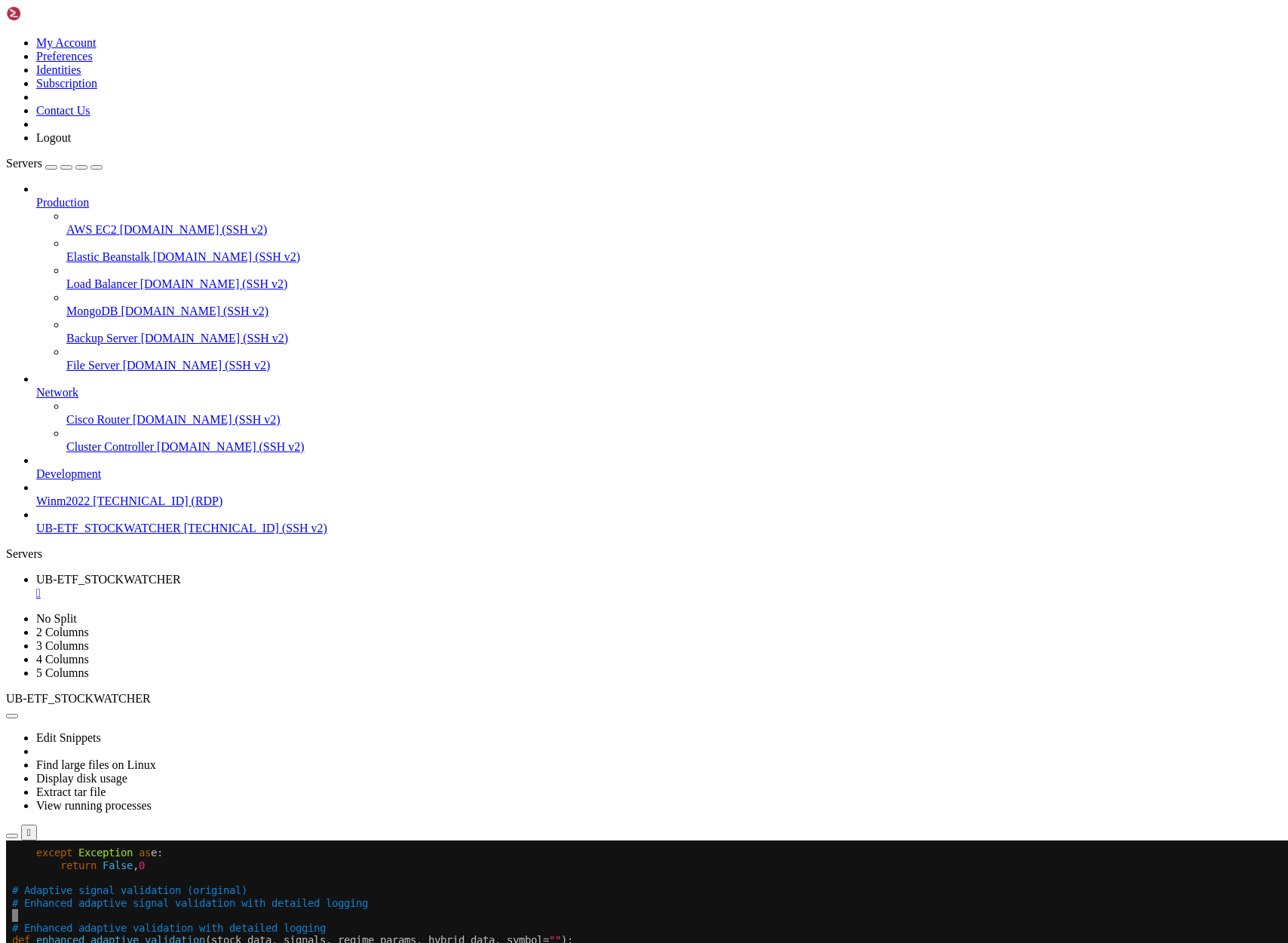
click at [27, 912] on x-row at bounding box center [555, 915] width 1085 height 13
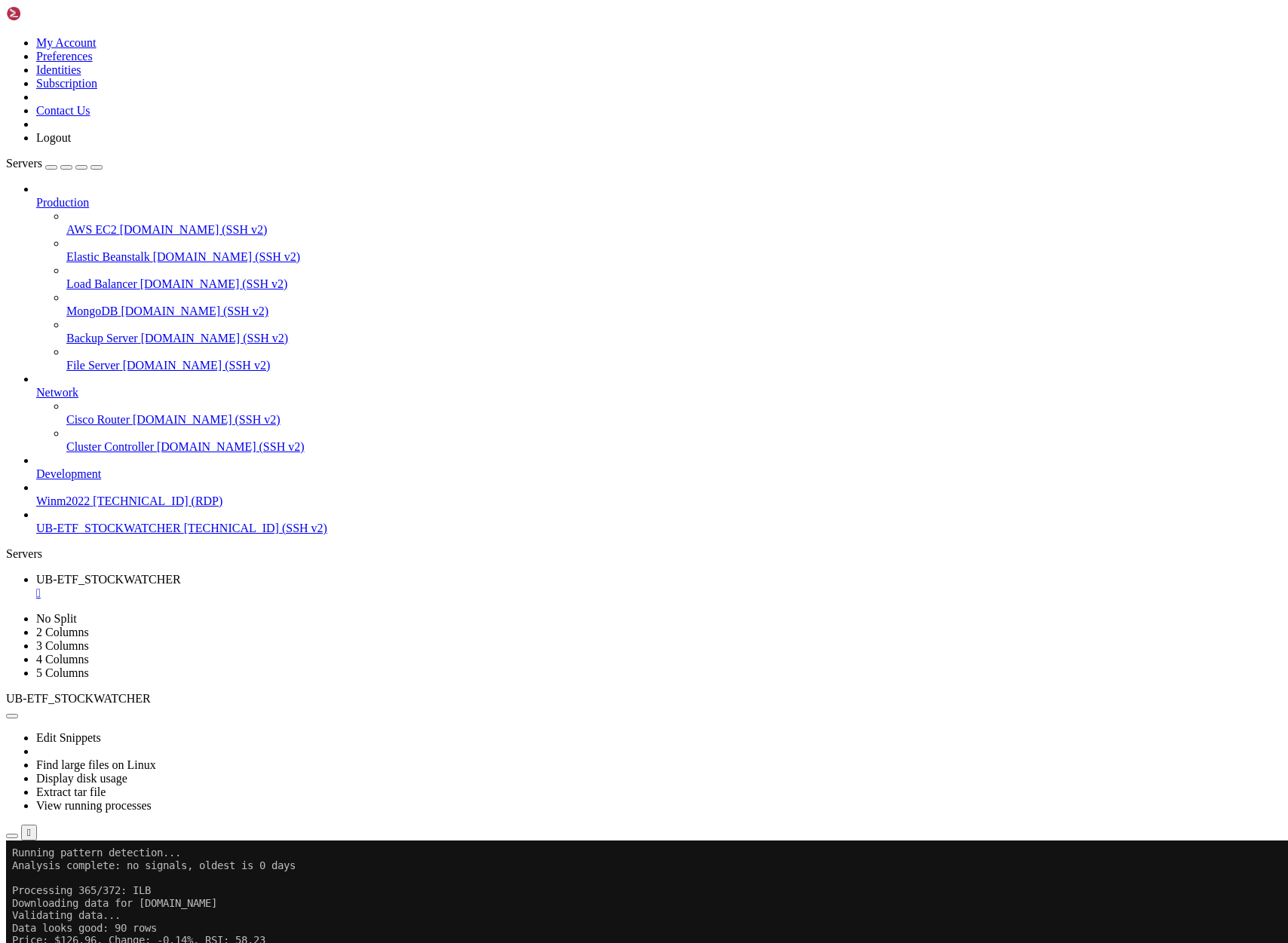
scroll to position [85917, 0]
drag, startPoint x: 461, startPoint y: 1659, endPoint x: 11, endPoint y: 1248, distance: 609.4
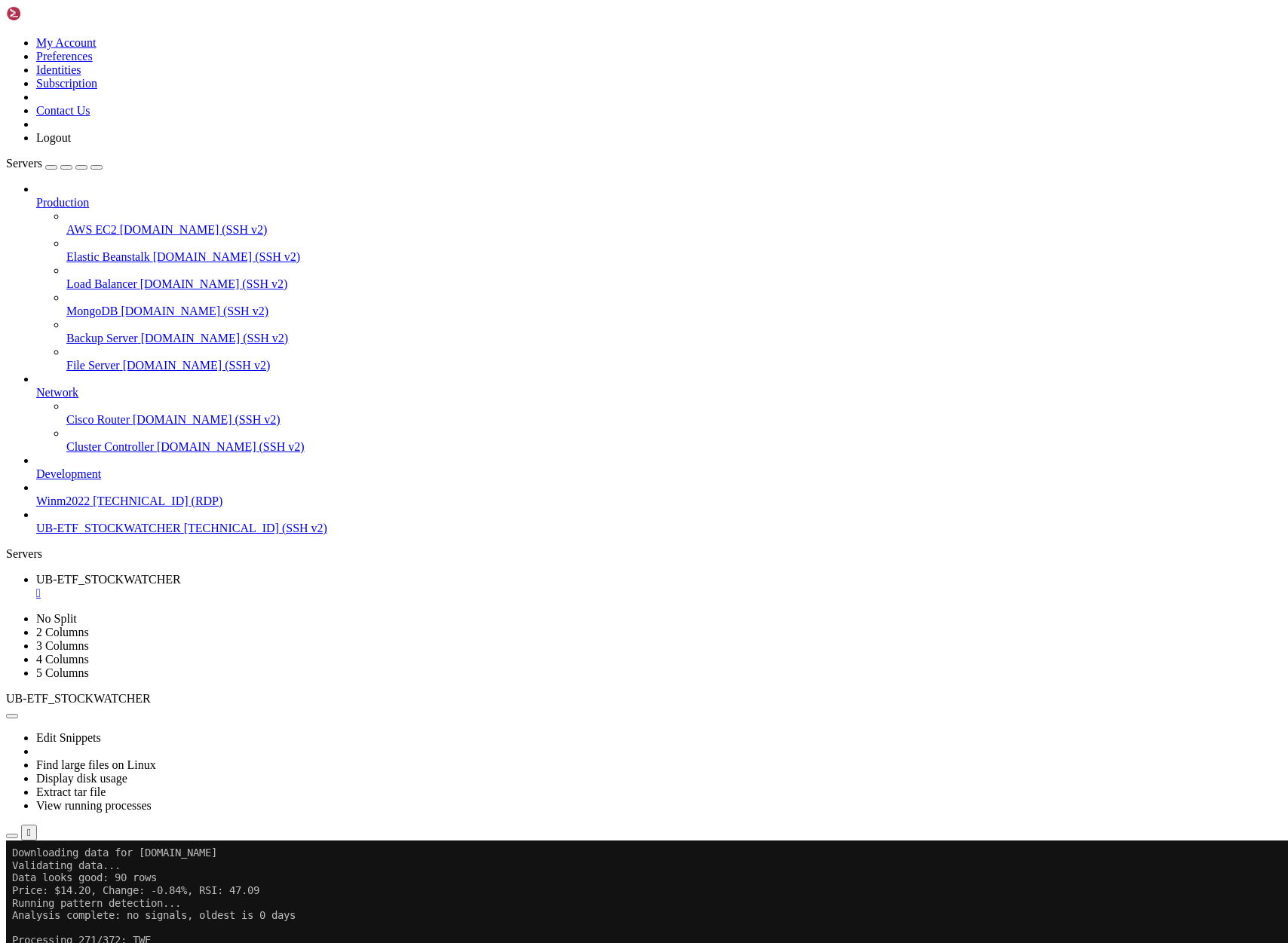
scroll to position [75026, 0]
drag, startPoint x: 381, startPoint y: 1556, endPoint x: 12, endPoint y: 1318, distance: 439.1
drag, startPoint x: 460, startPoint y: 1347, endPoint x: 12, endPoint y: 1327, distance: 448.4
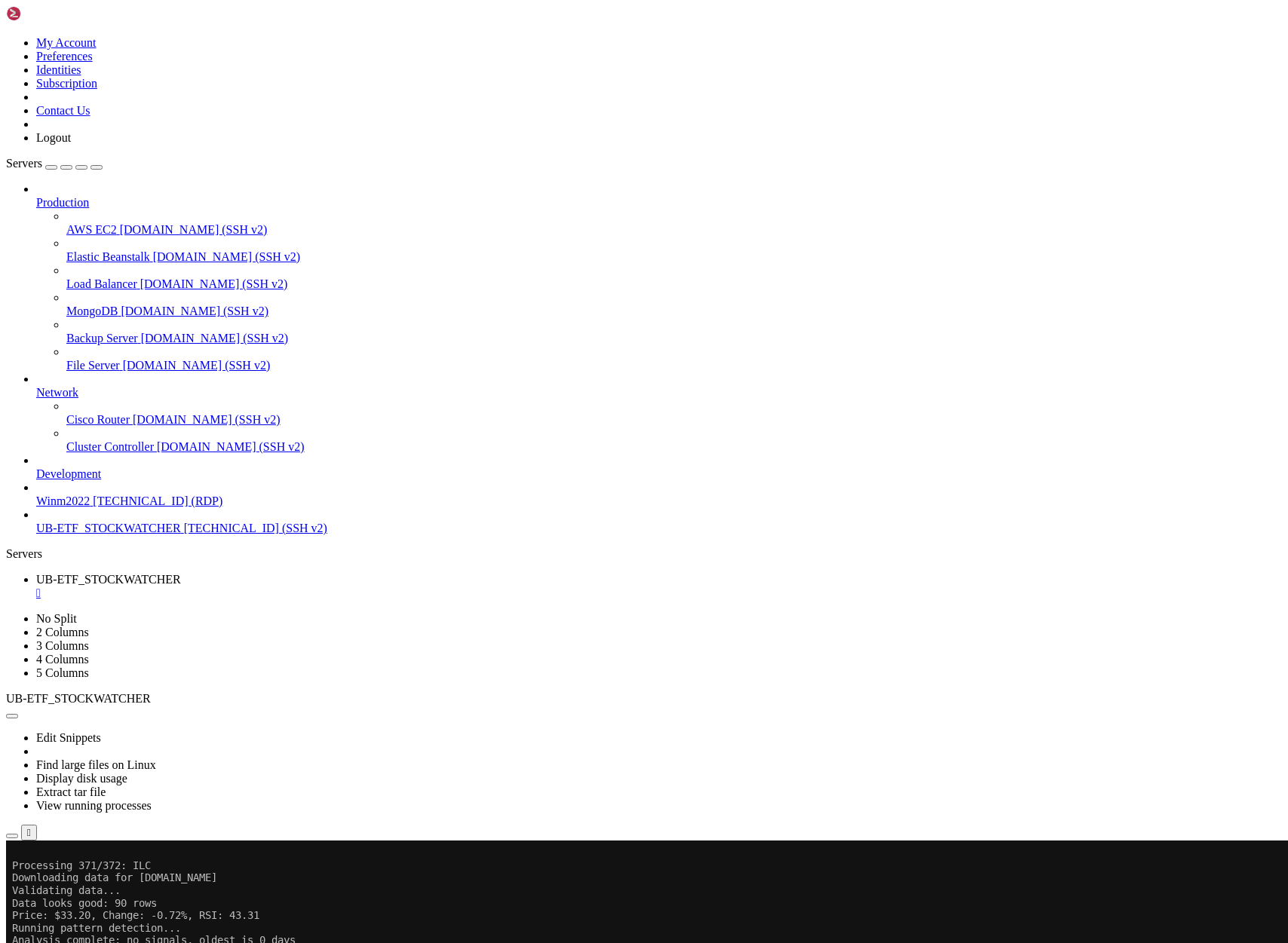
drag, startPoint x: 643, startPoint y: 1659, endPoint x: 13, endPoint y: 1282, distance: 734.2
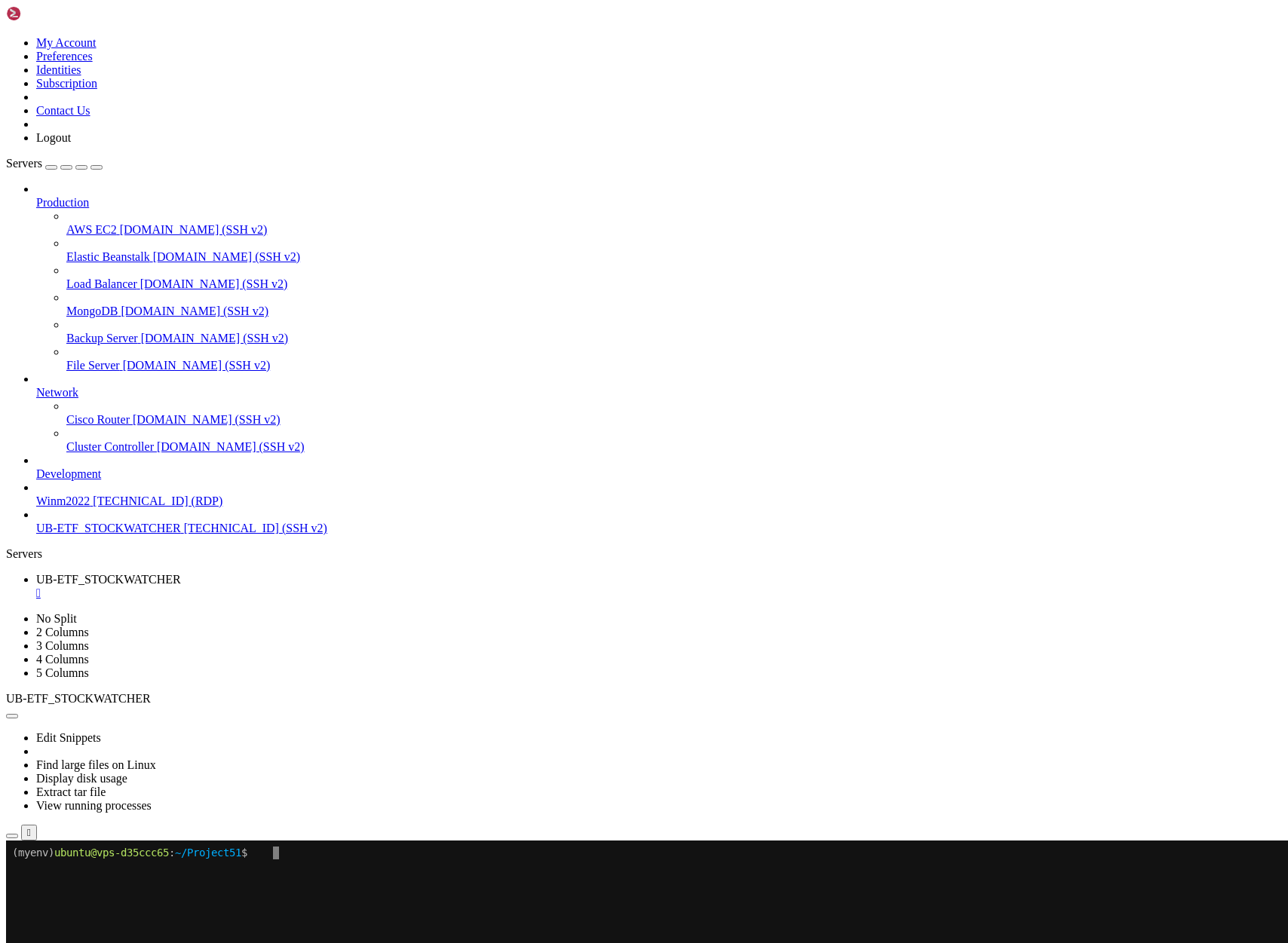
scroll to position [0, 0]
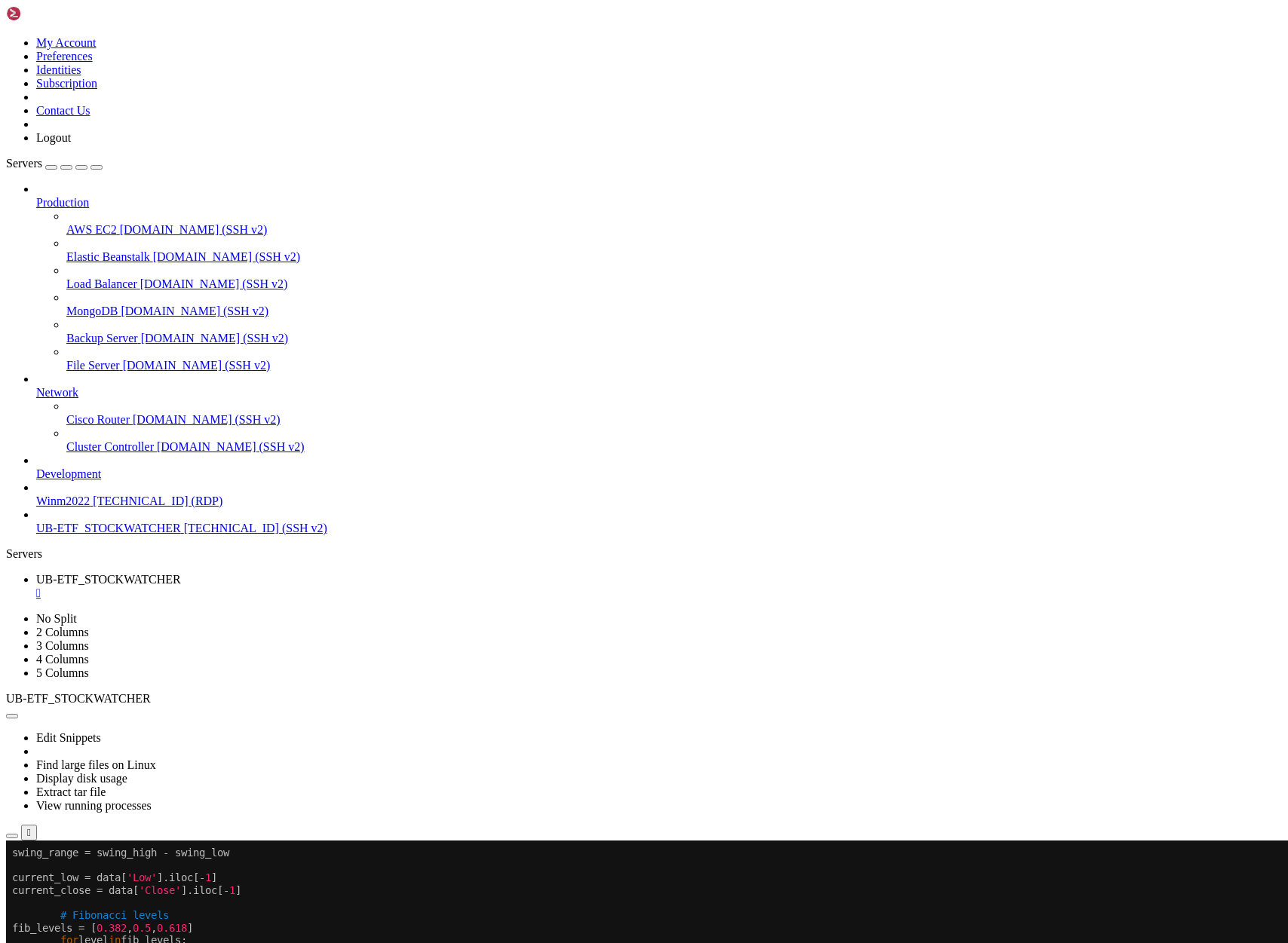
drag, startPoint x: 208, startPoint y: 1663, endPoint x: 18, endPoint y: 1592, distance: 202.8
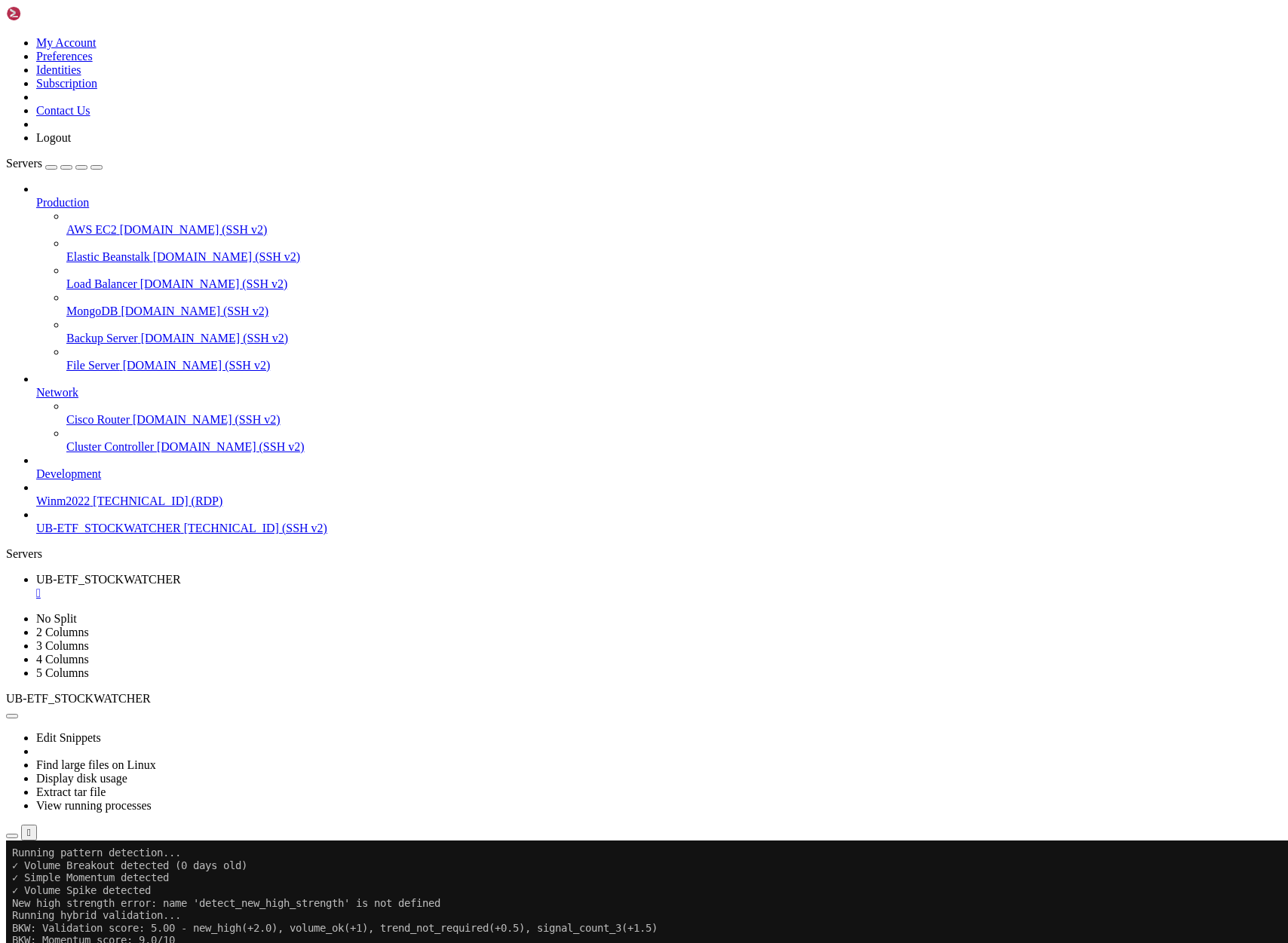
scroll to position [6428, 0]
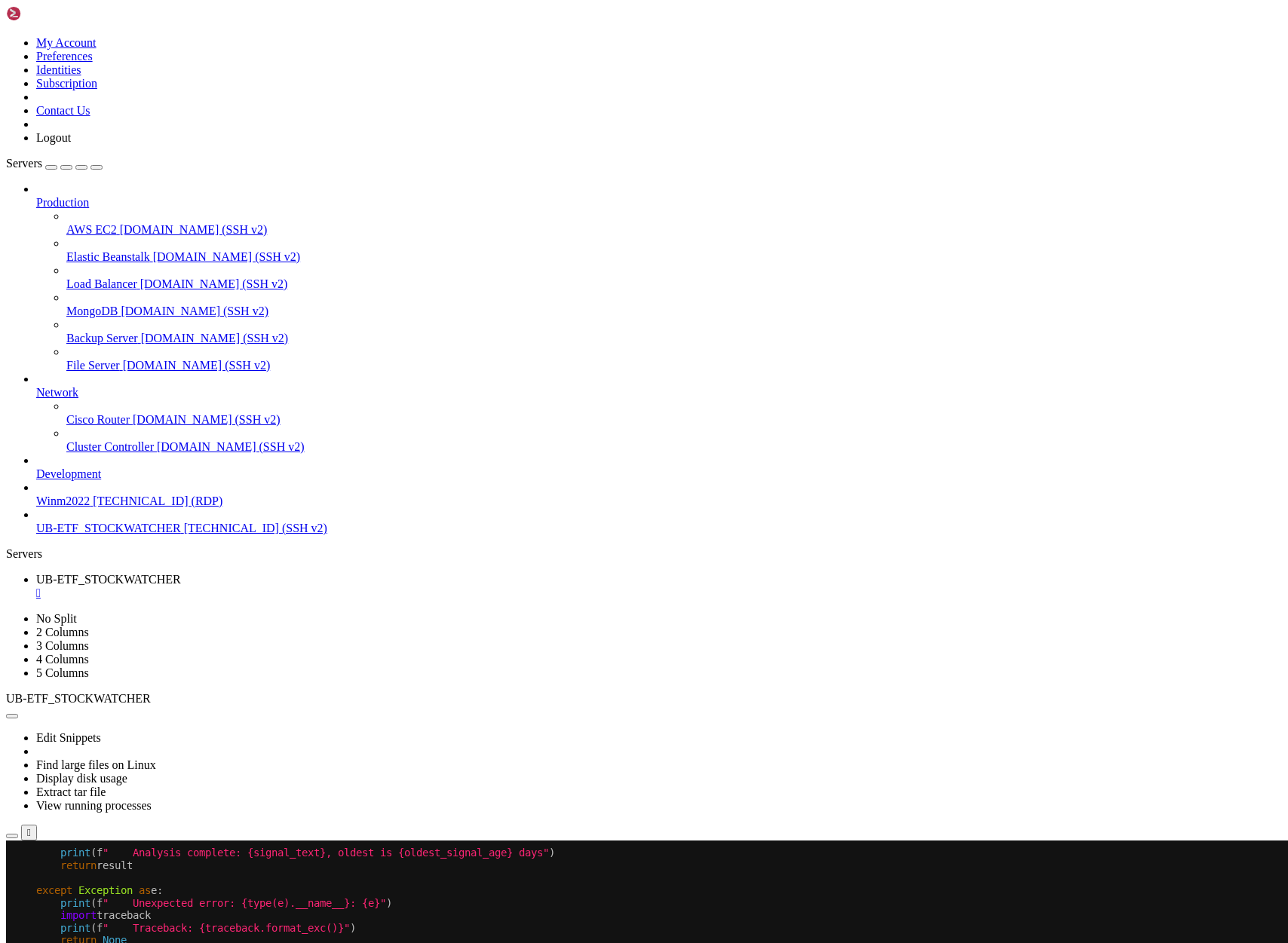
scroll to position [50141, 0]
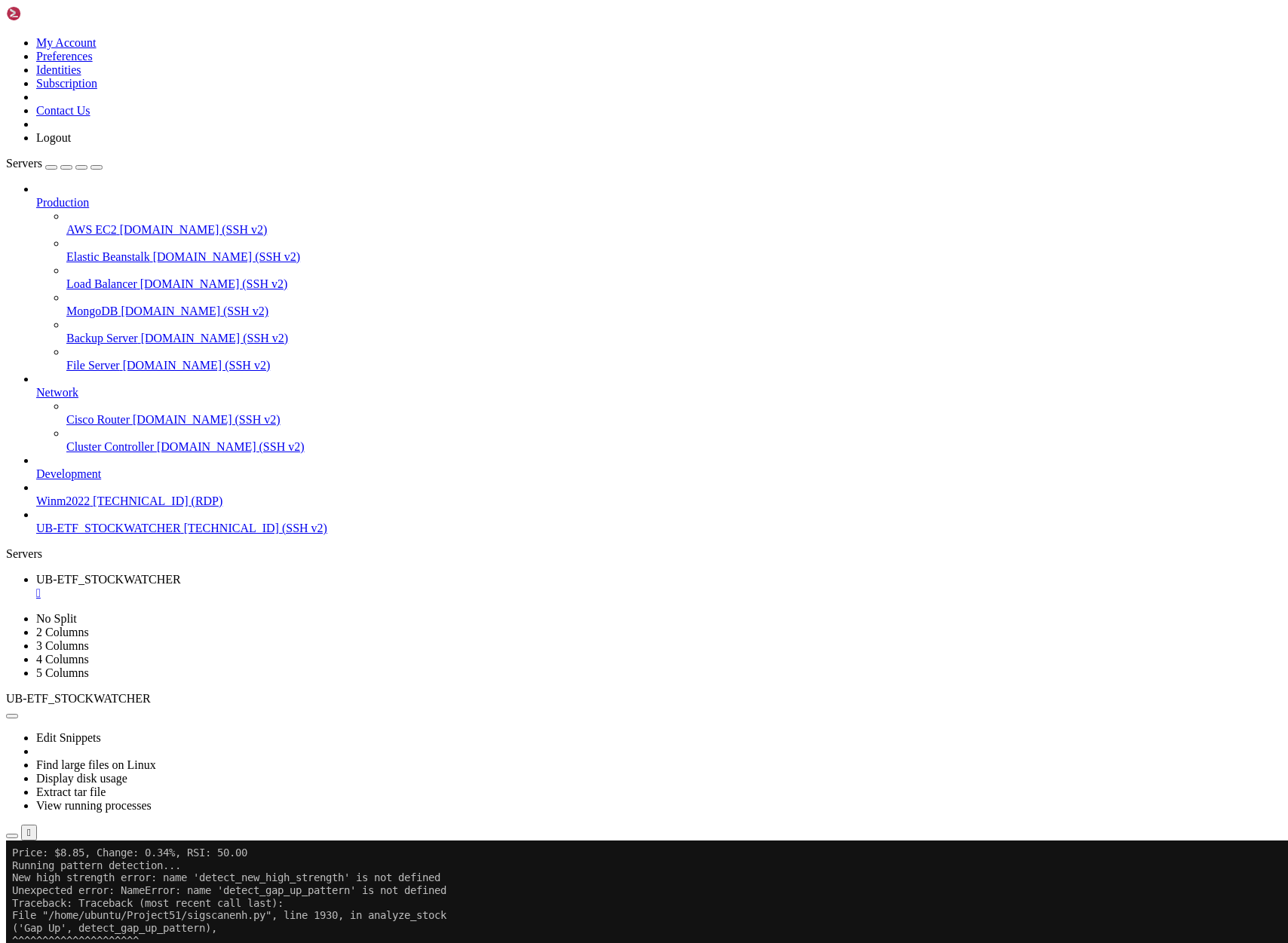
scroll to position [52485, 0]
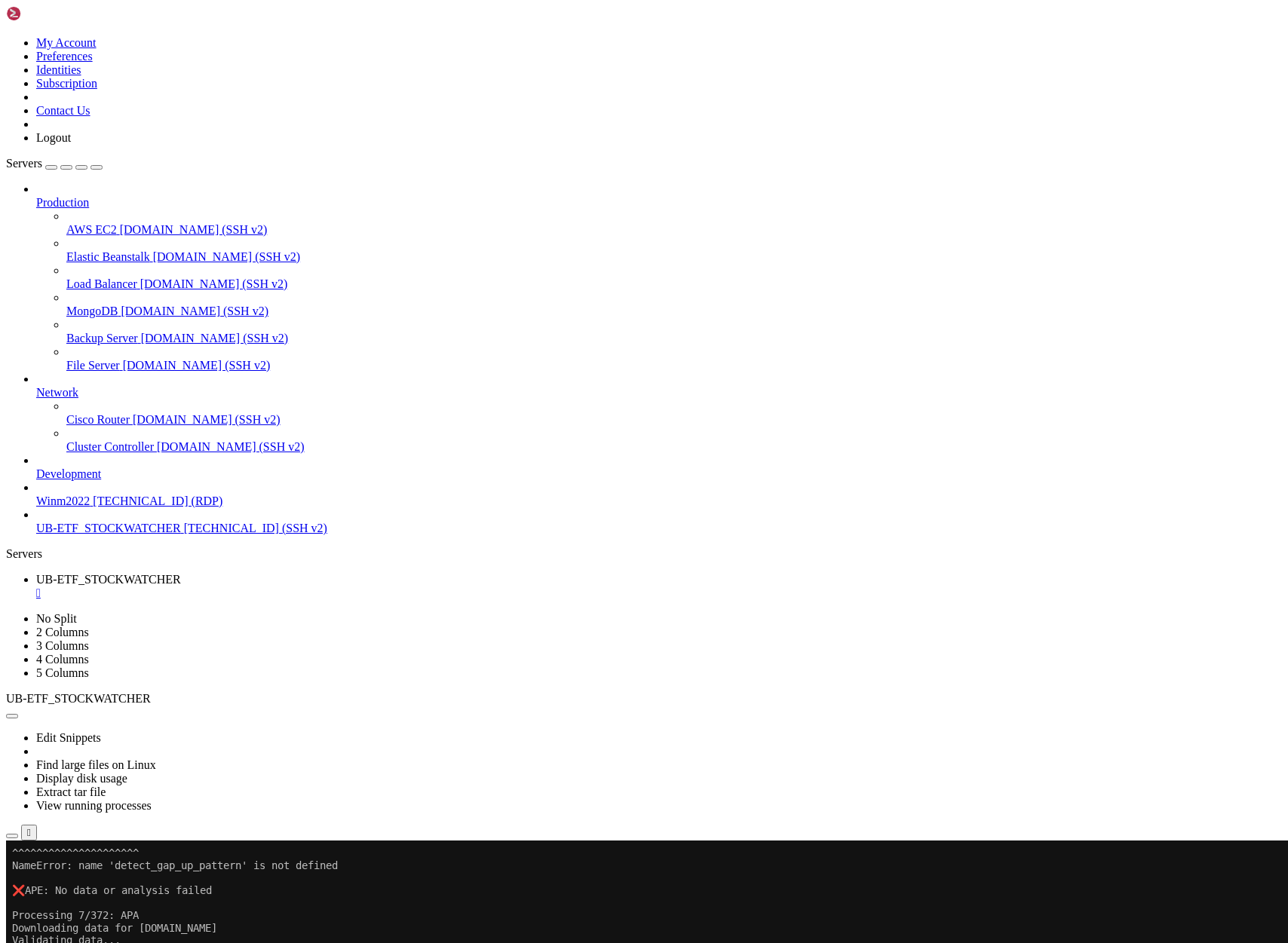
drag, startPoint x: 359, startPoint y: 1273, endPoint x: 13, endPoint y: 1110, distance: 382.5
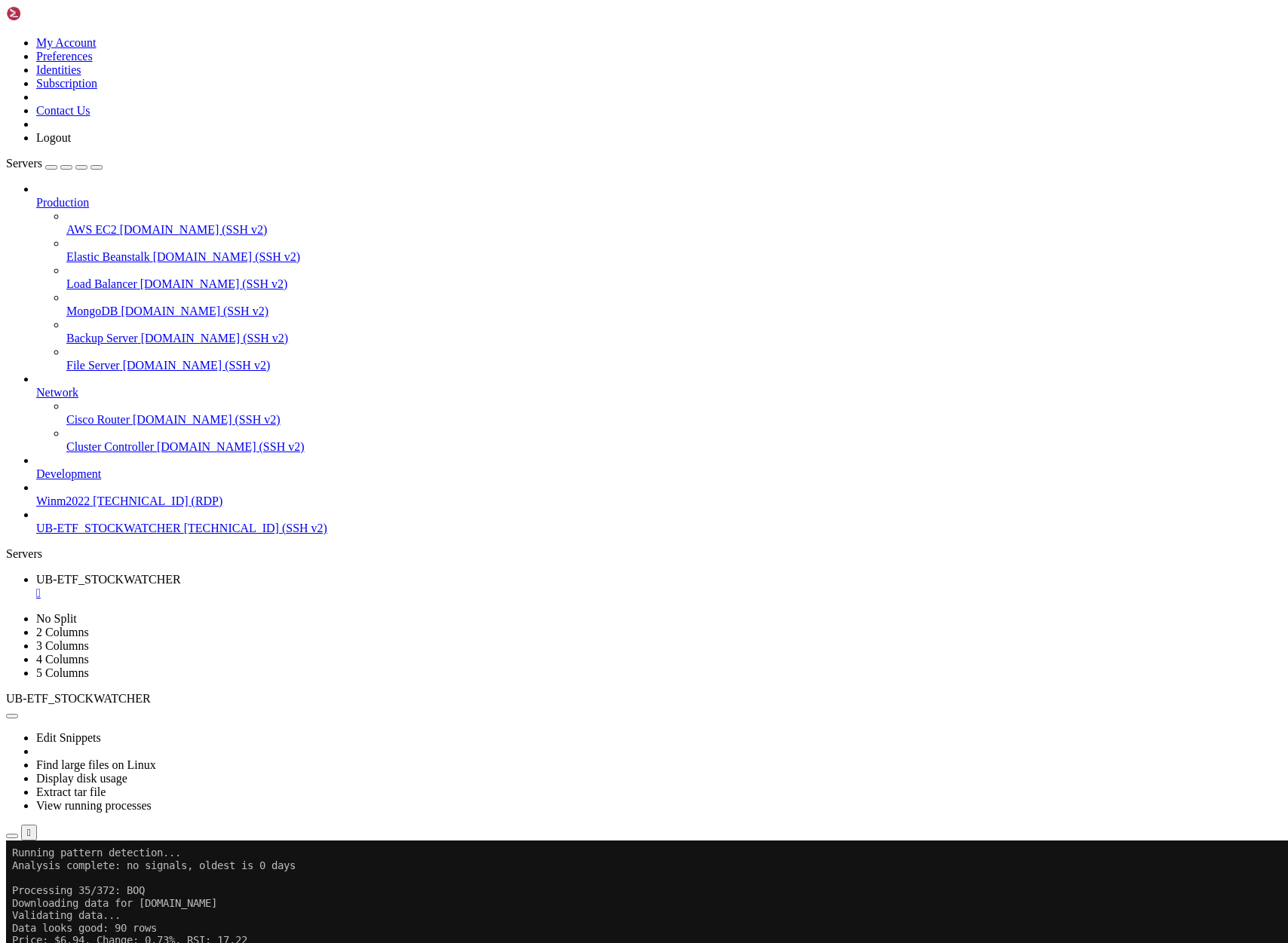
drag, startPoint x: 482, startPoint y: 1657, endPoint x: 13, endPoint y: 1159, distance: 684.1
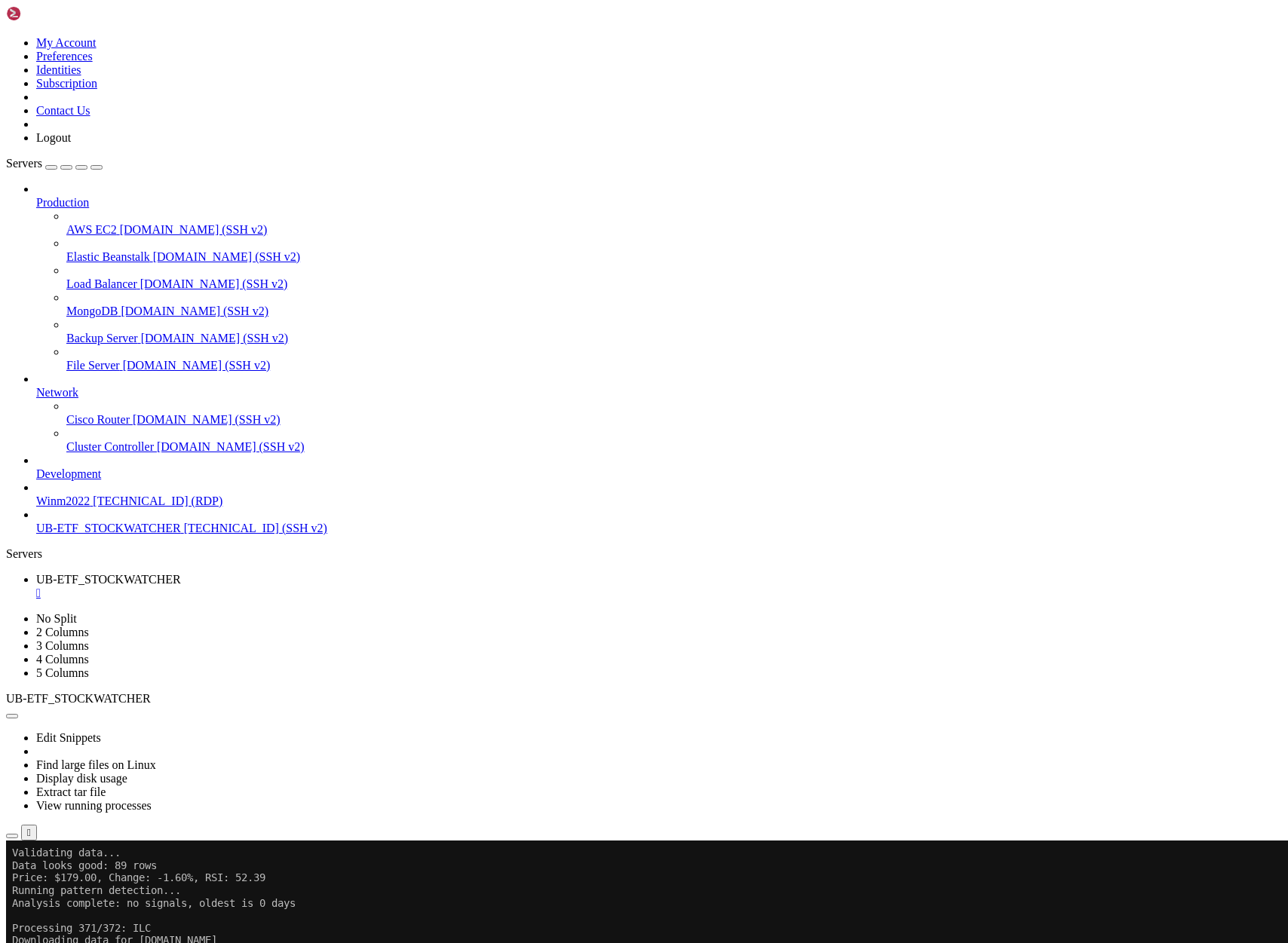
click at [12, 836] on icon "button" at bounding box center [12, 836] width 0 height 0
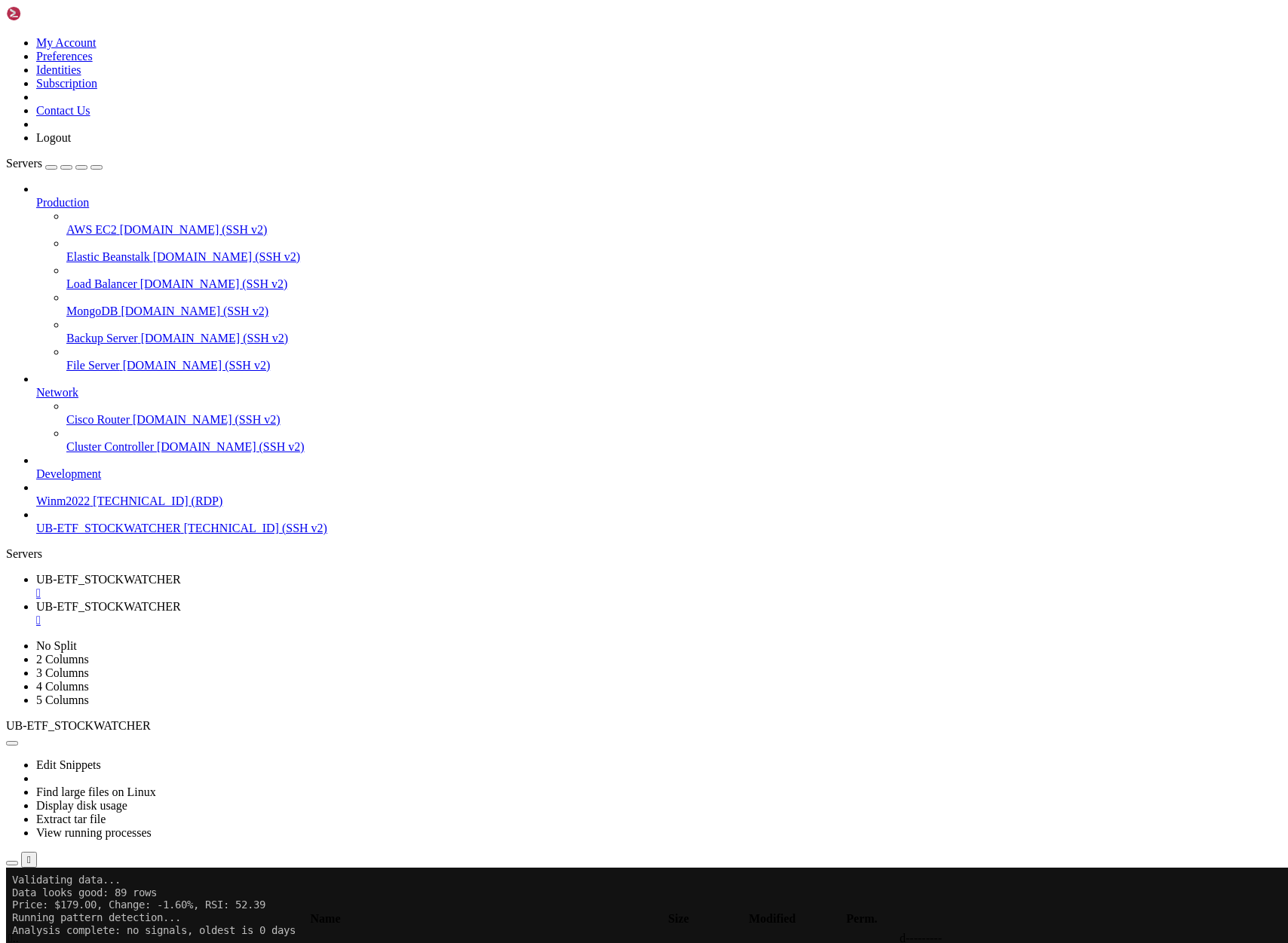
type input "/home/ubuntu/Project51"
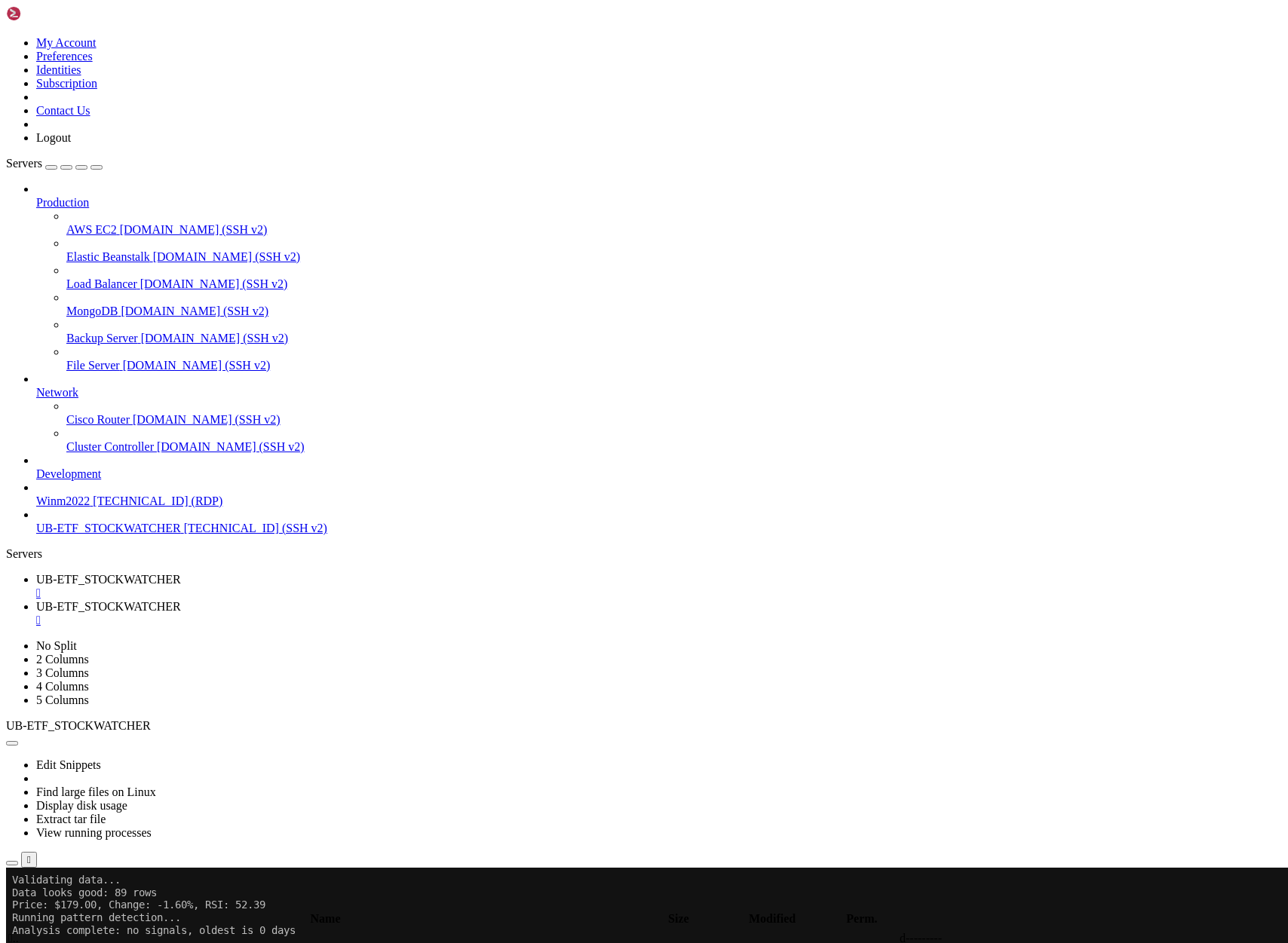
click at [252, 573] on link "UB-ETF_STOCKWATCHER " at bounding box center [658, 586] width 1246 height 27
drag, startPoint x: 489, startPoint y: 1683, endPoint x: 13, endPoint y: 1180, distance: 692.5
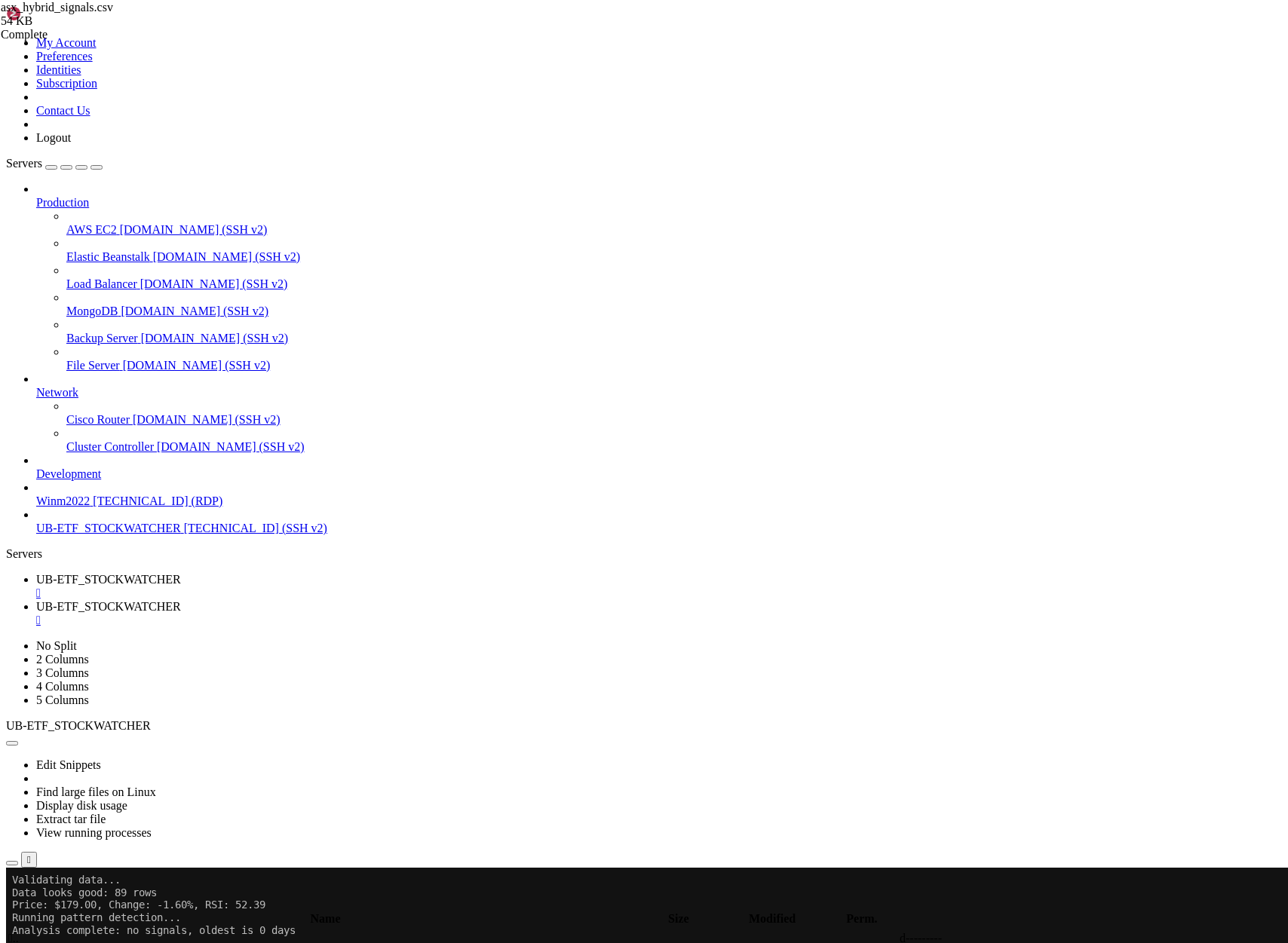
scroll to position [175432, 0]
click at [181, 600] on span "UB-ETF_STOCKWATCHER" at bounding box center [108, 606] width 145 height 13
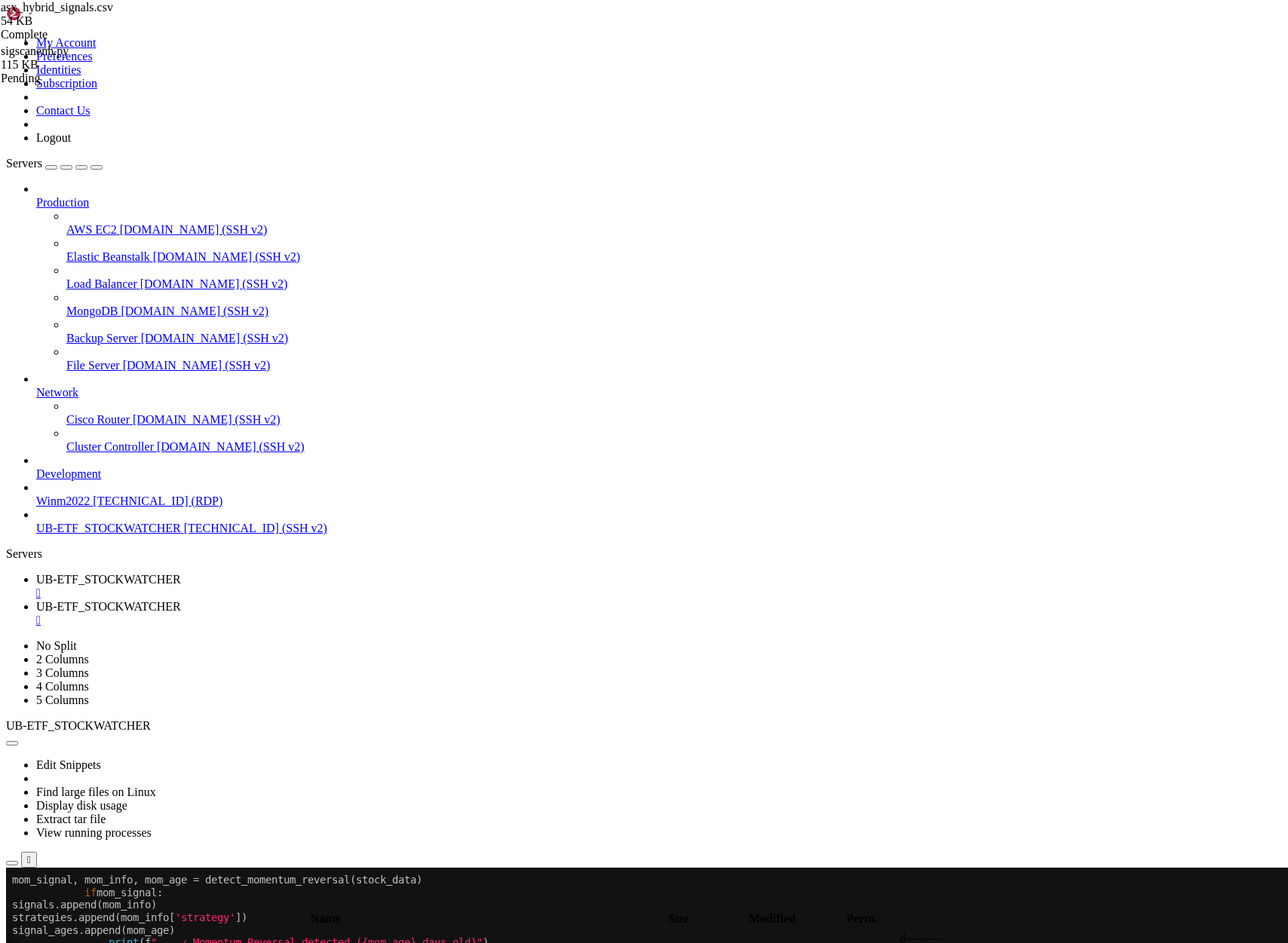
click at [181, 573] on span "UB-ETF_STOCKWATCHER" at bounding box center [108, 579] width 145 height 13
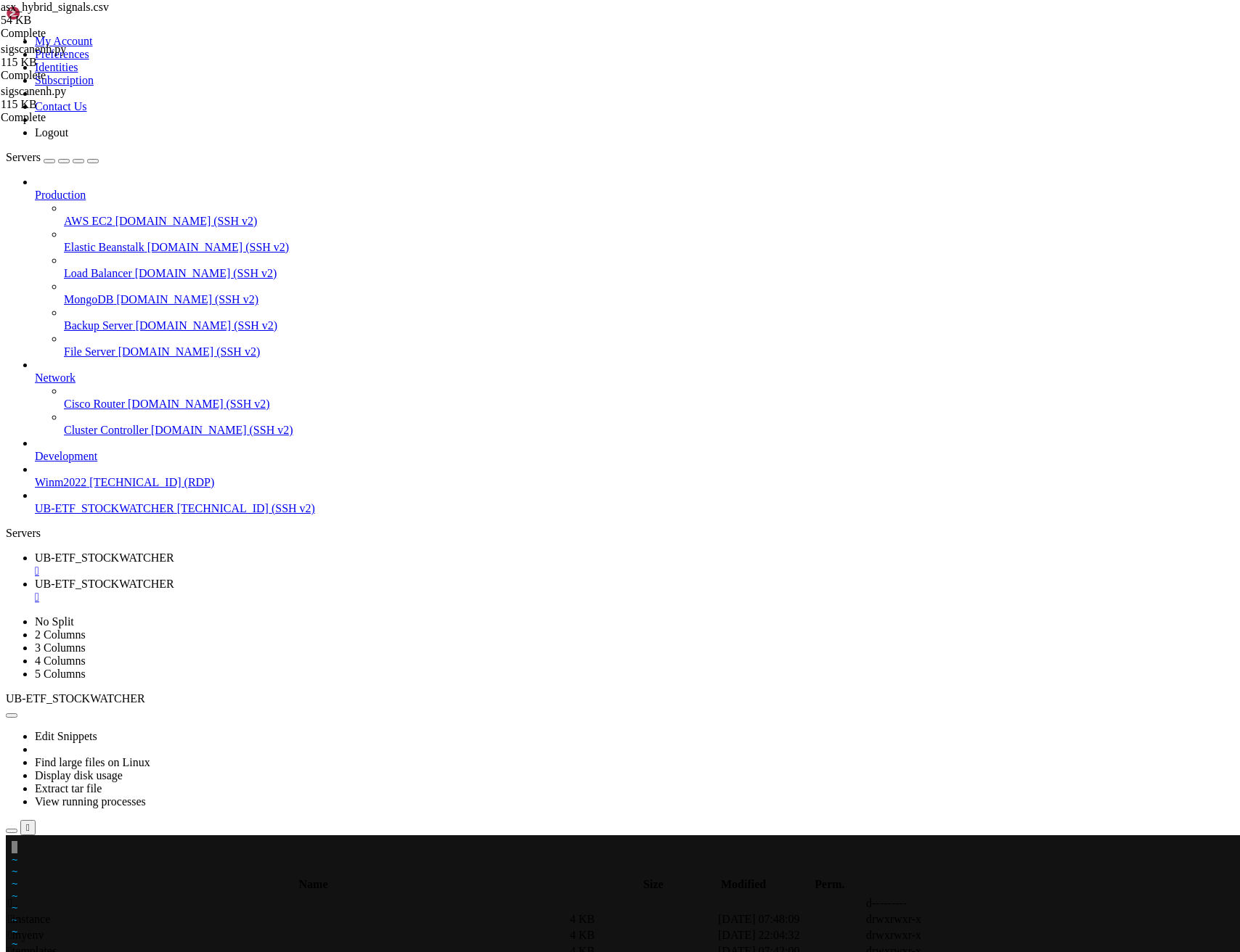
scroll to position [168942, 0]
click at [18, 907] on span "~" at bounding box center [14, 956] width 6 height 12
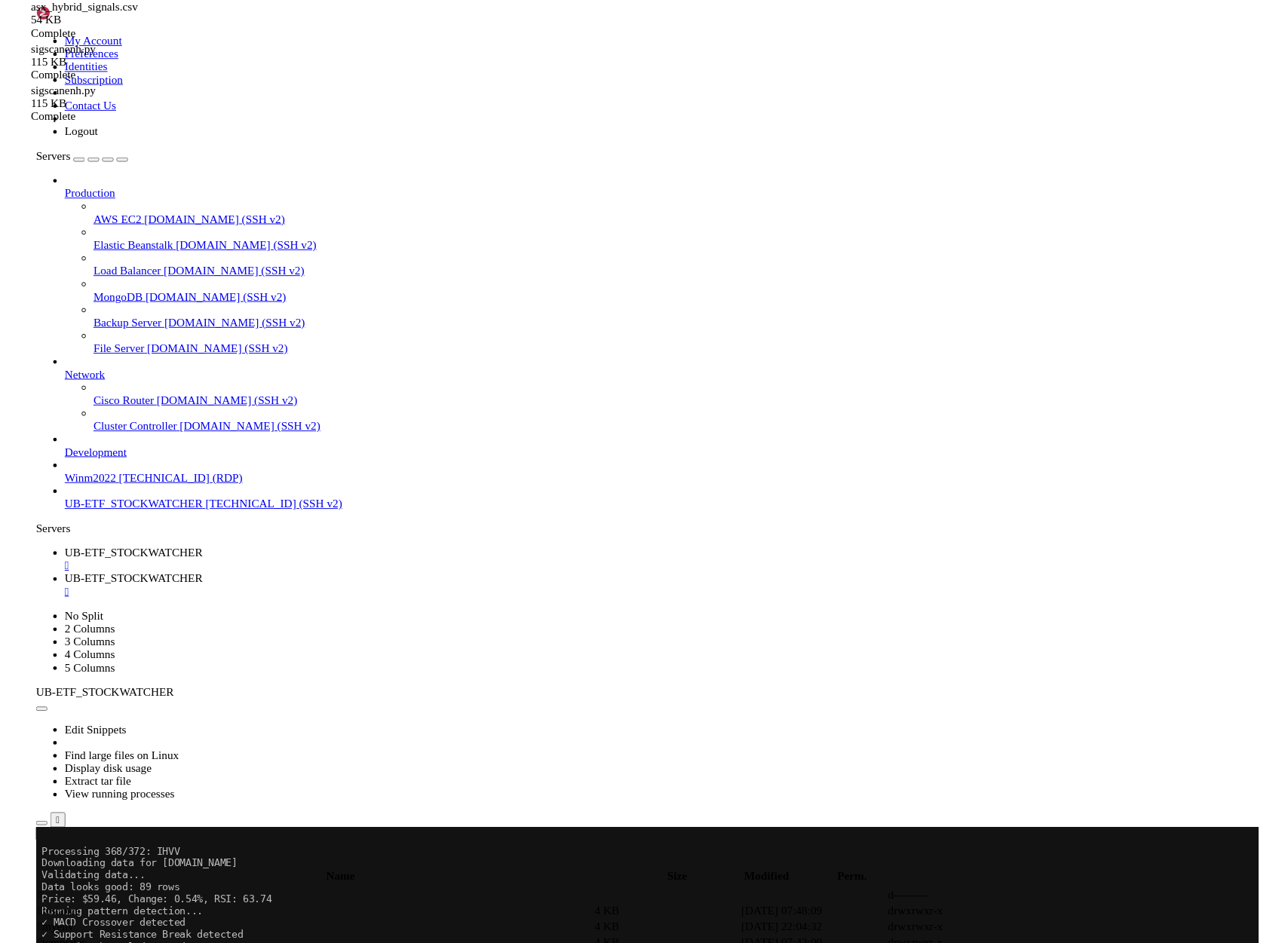
scroll to position [50793, 0]
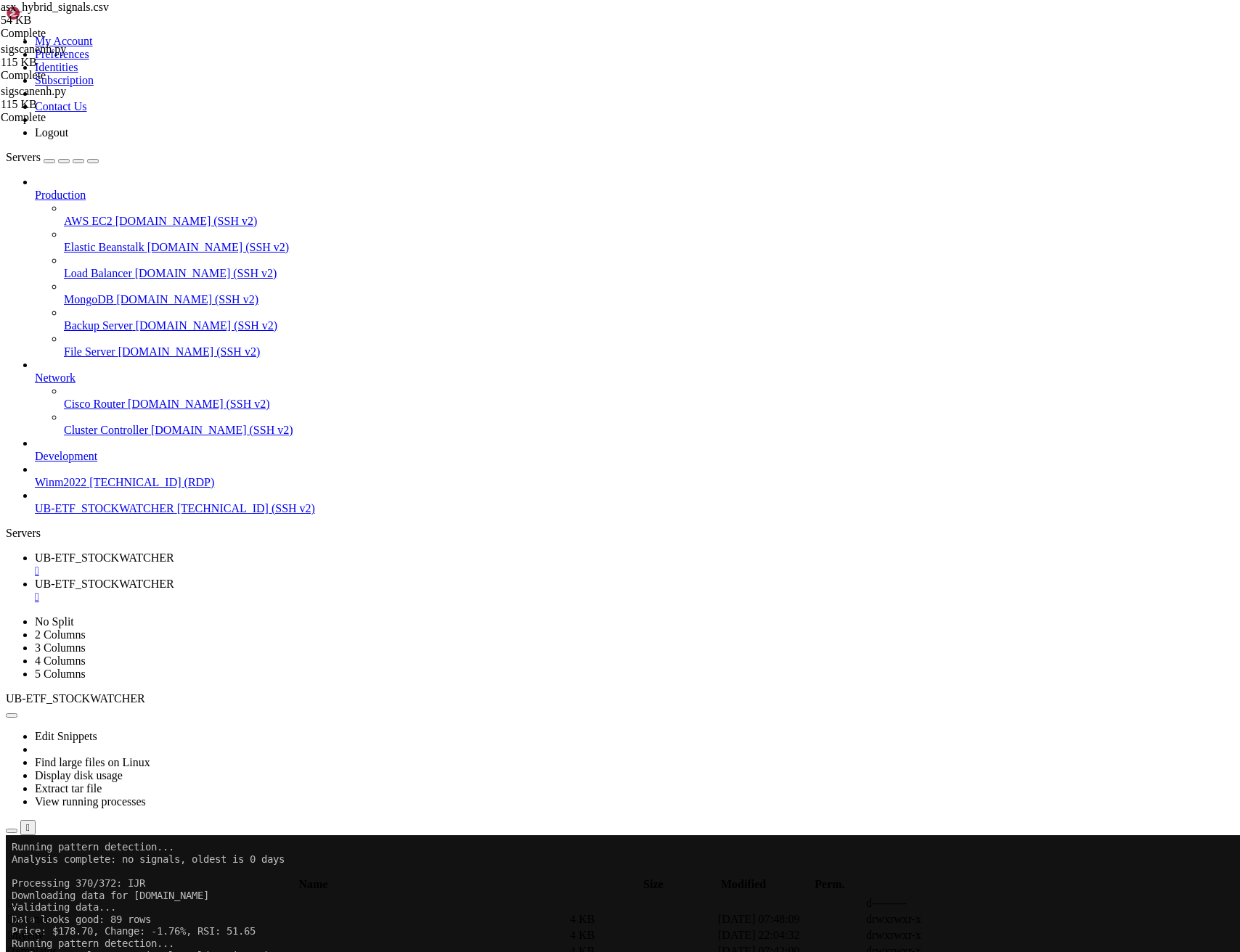
click at [174, 578] on span "UB-ETF_STOCKWATCHER" at bounding box center [104, 584] width 139 height 13
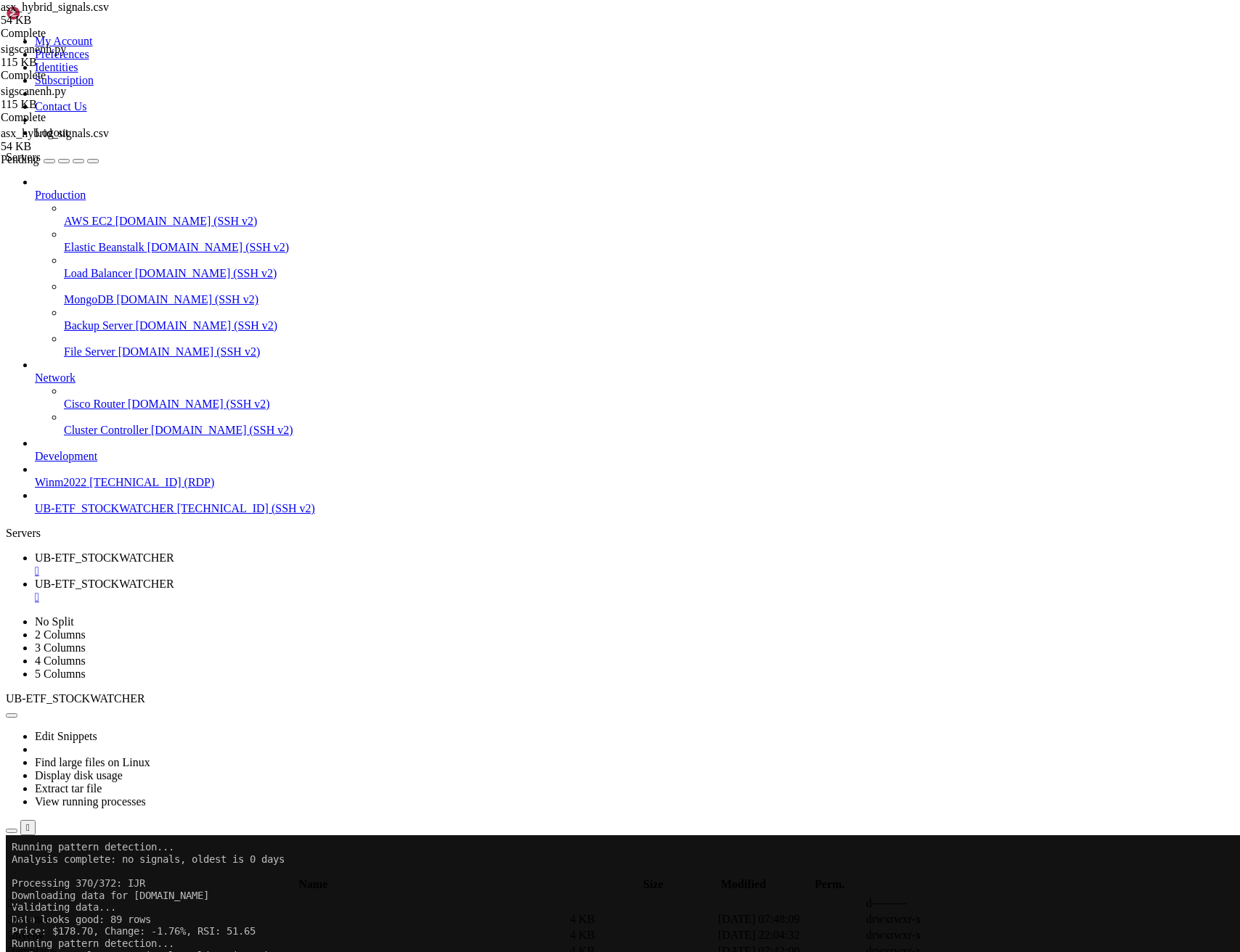
click at [1034, 552] on ul "UB-ETF_STOCKWATCHER  UB-ETF_STOCKWATCHER " at bounding box center [620, 578] width 1228 height 52
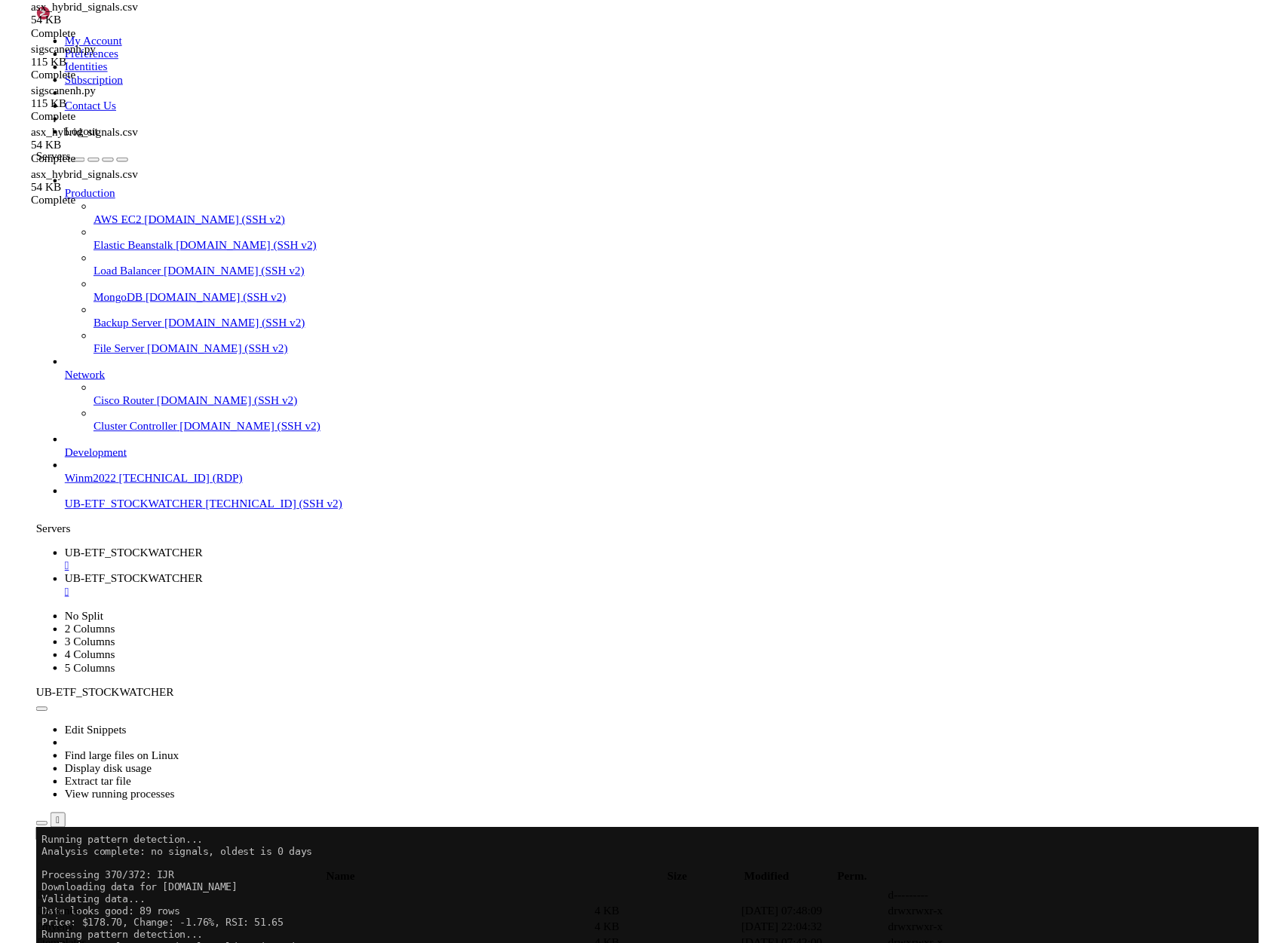
scroll to position [50831, 0]
